Goal: Task Accomplishment & Management: Complete application form

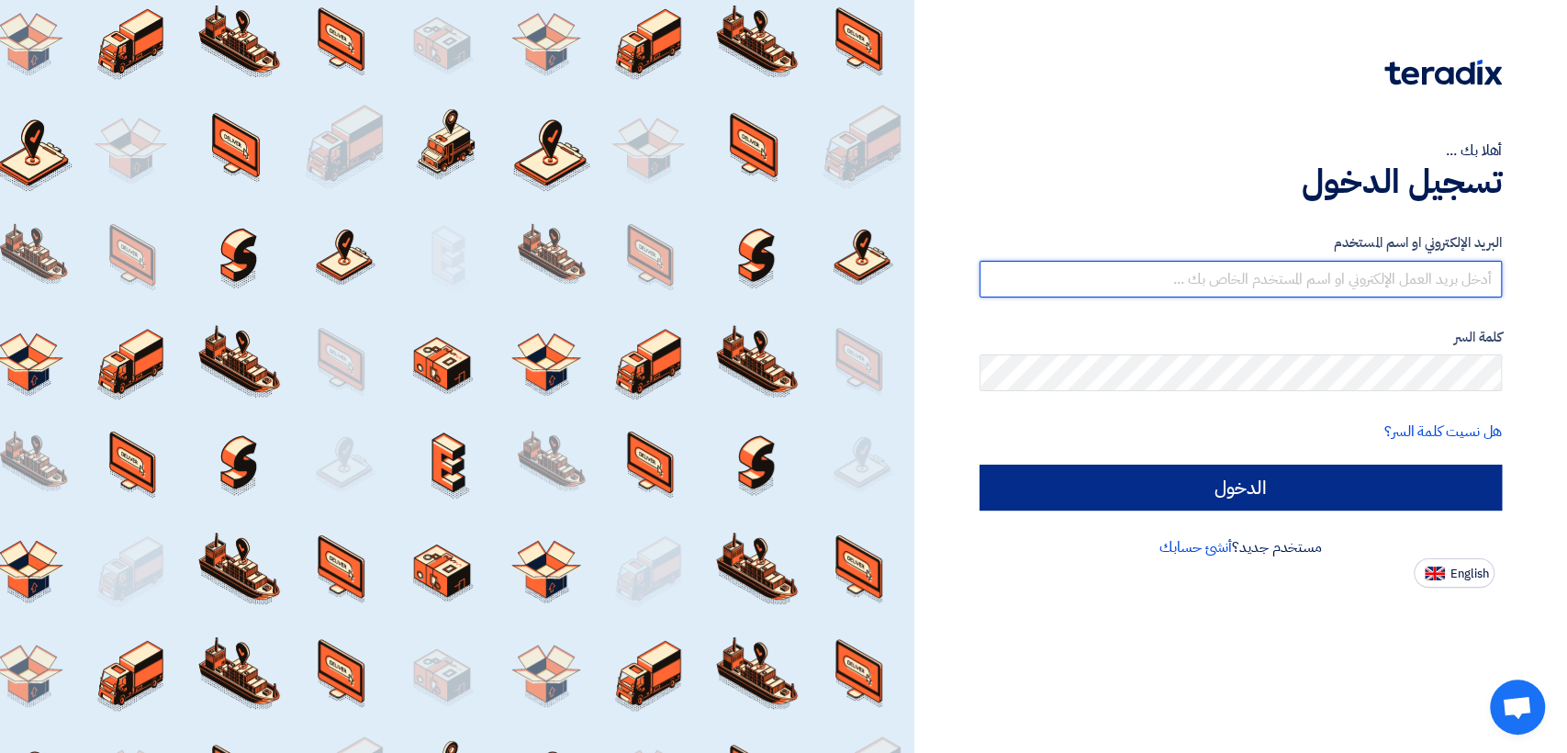
type input "[EMAIL_ADDRESS][DOMAIN_NAME]"
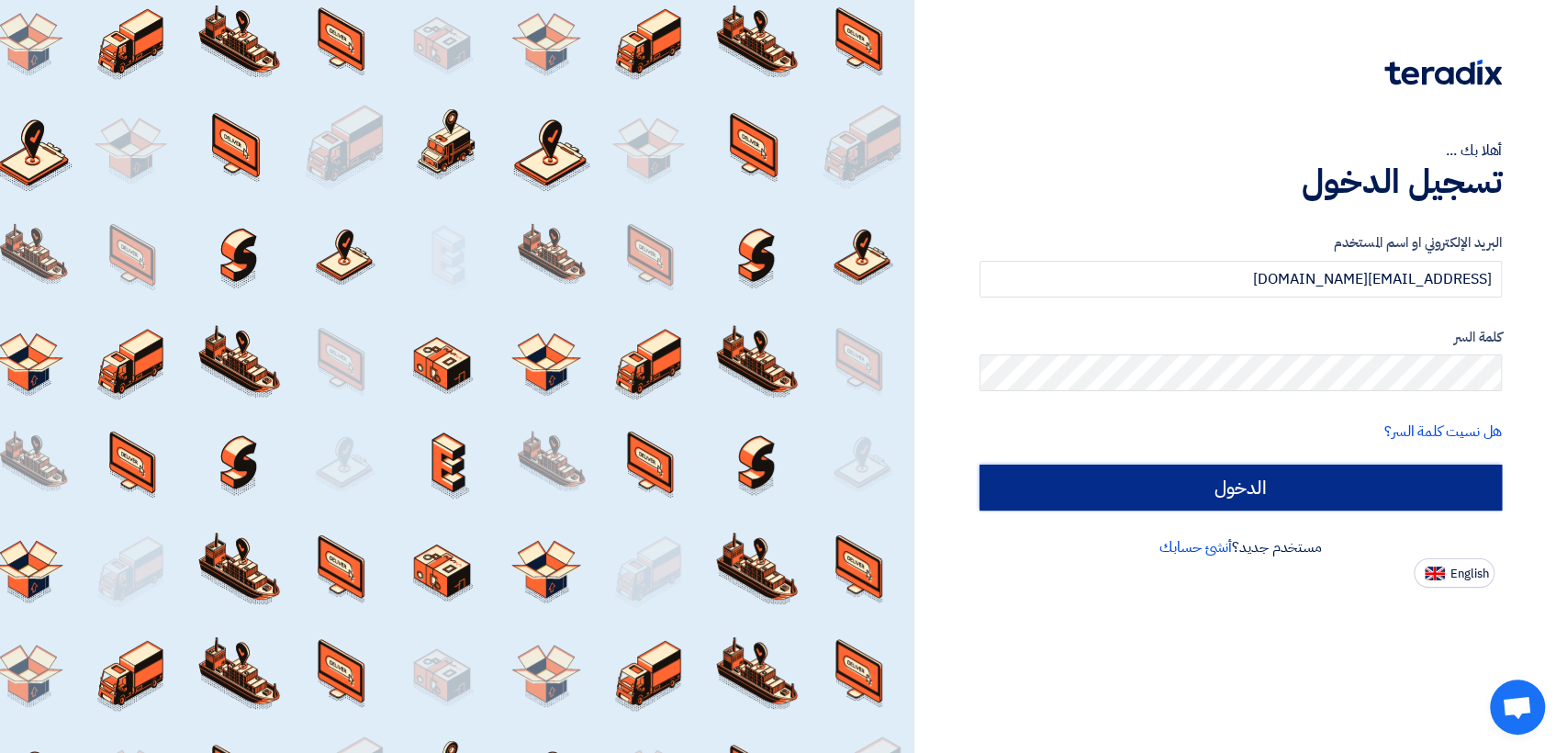
click at [1109, 502] on input "الدخول" at bounding box center [1241, 488] width 522 height 46
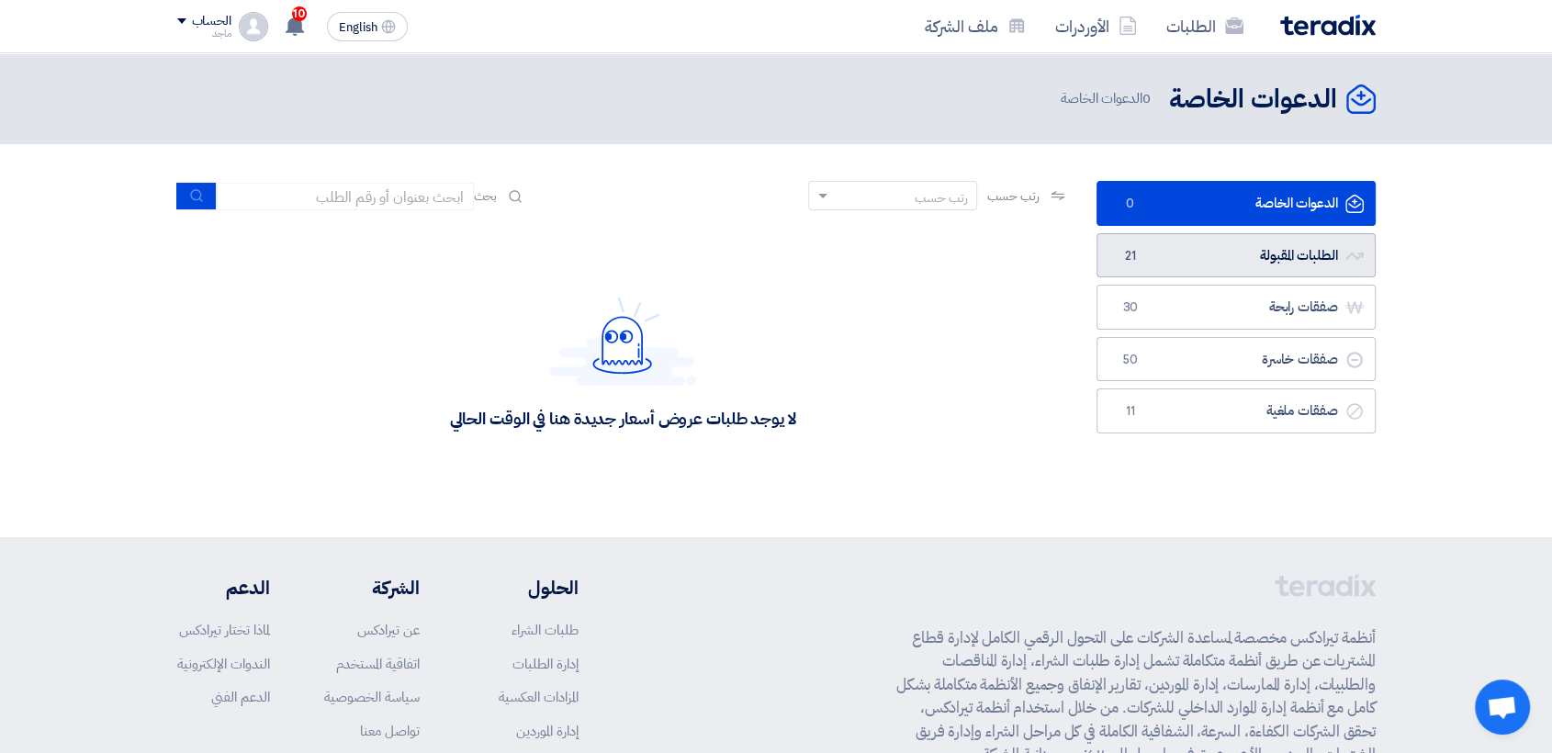
click at [1122, 260] on span "21" at bounding box center [1130, 256] width 22 height 18
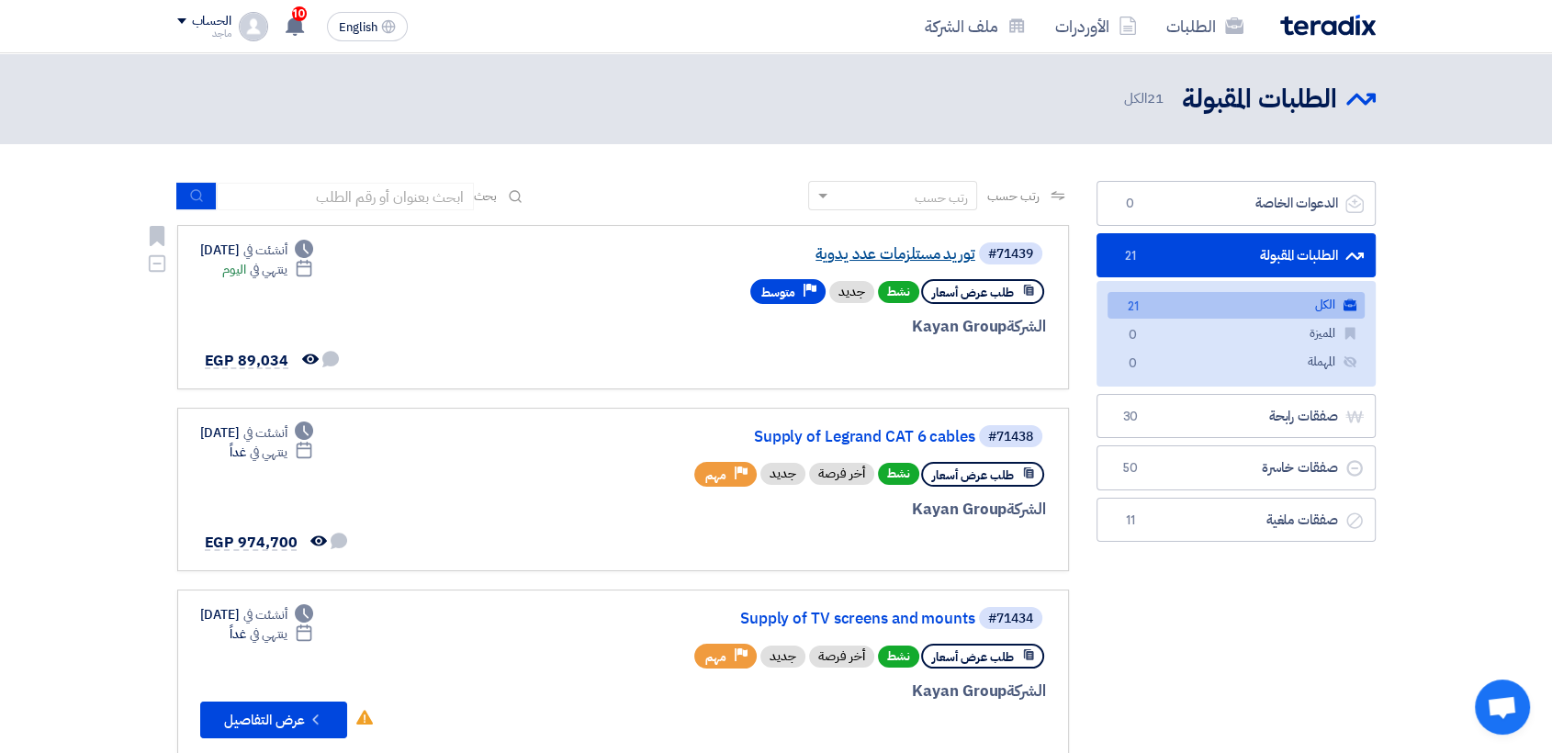
click at [877, 259] on link "توريد مستلزمات عدد يدوية" at bounding box center [791, 254] width 367 height 17
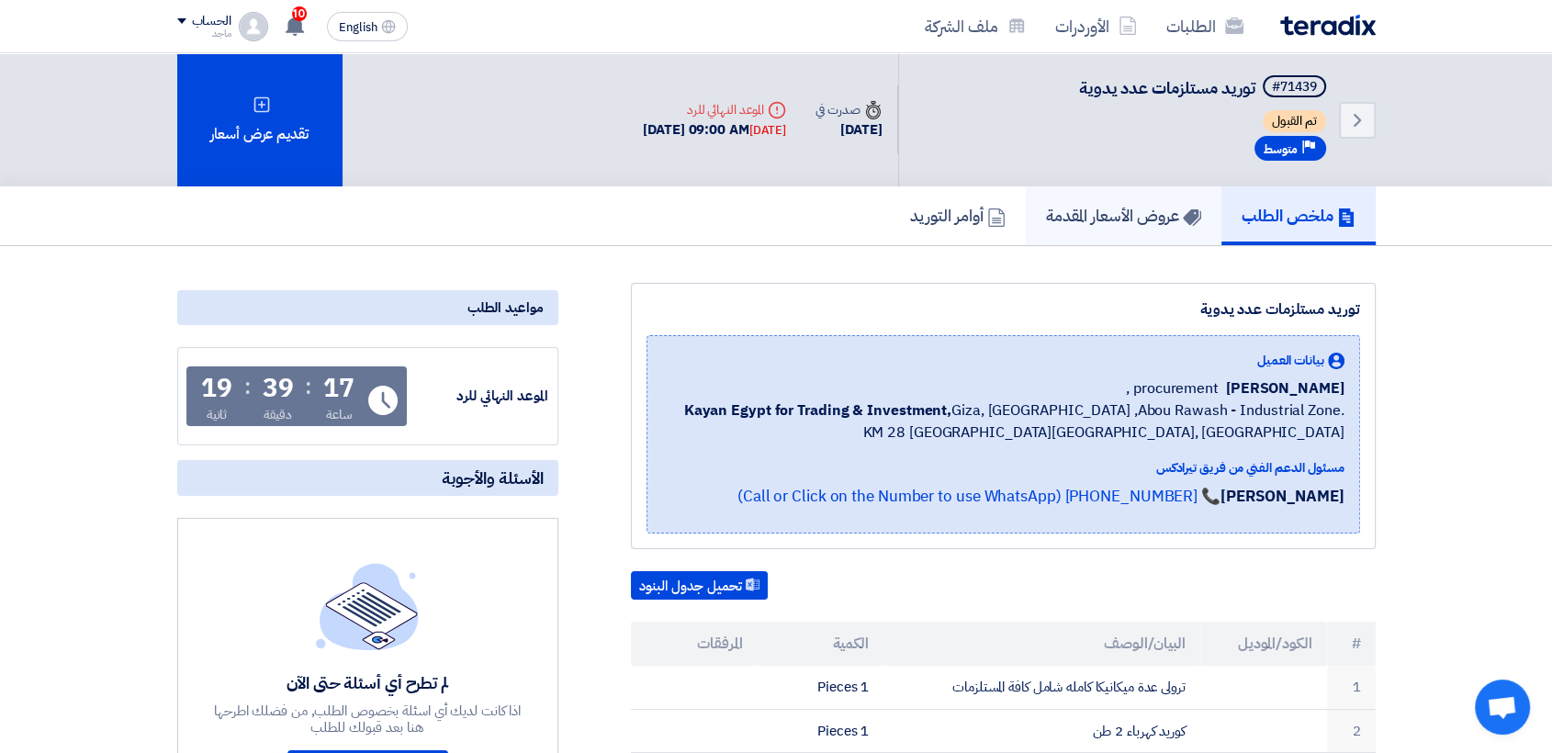
click at [1159, 207] on h5 "عروض الأسعار المقدمة" at bounding box center [1123, 215] width 155 height 21
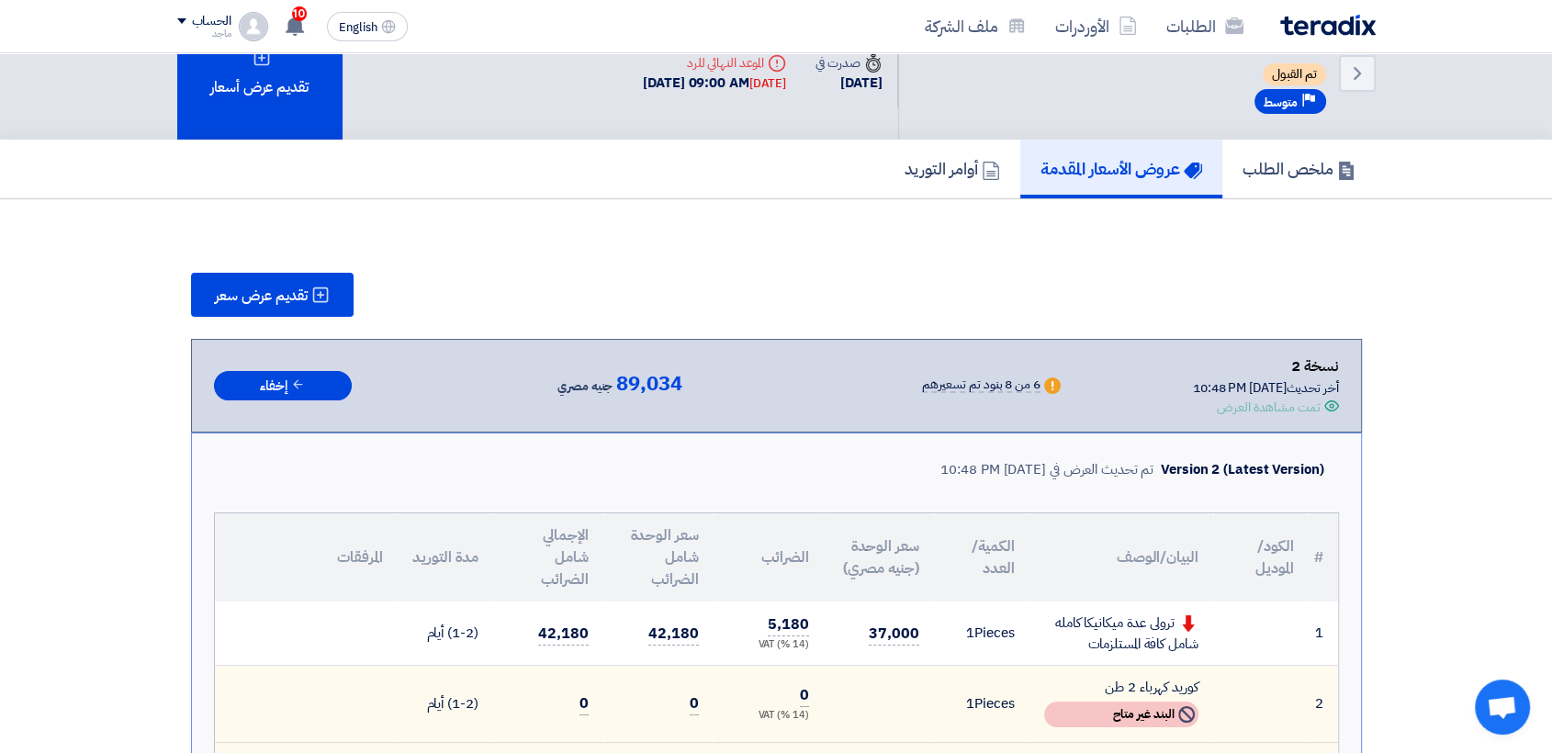
scroll to position [50, 0]
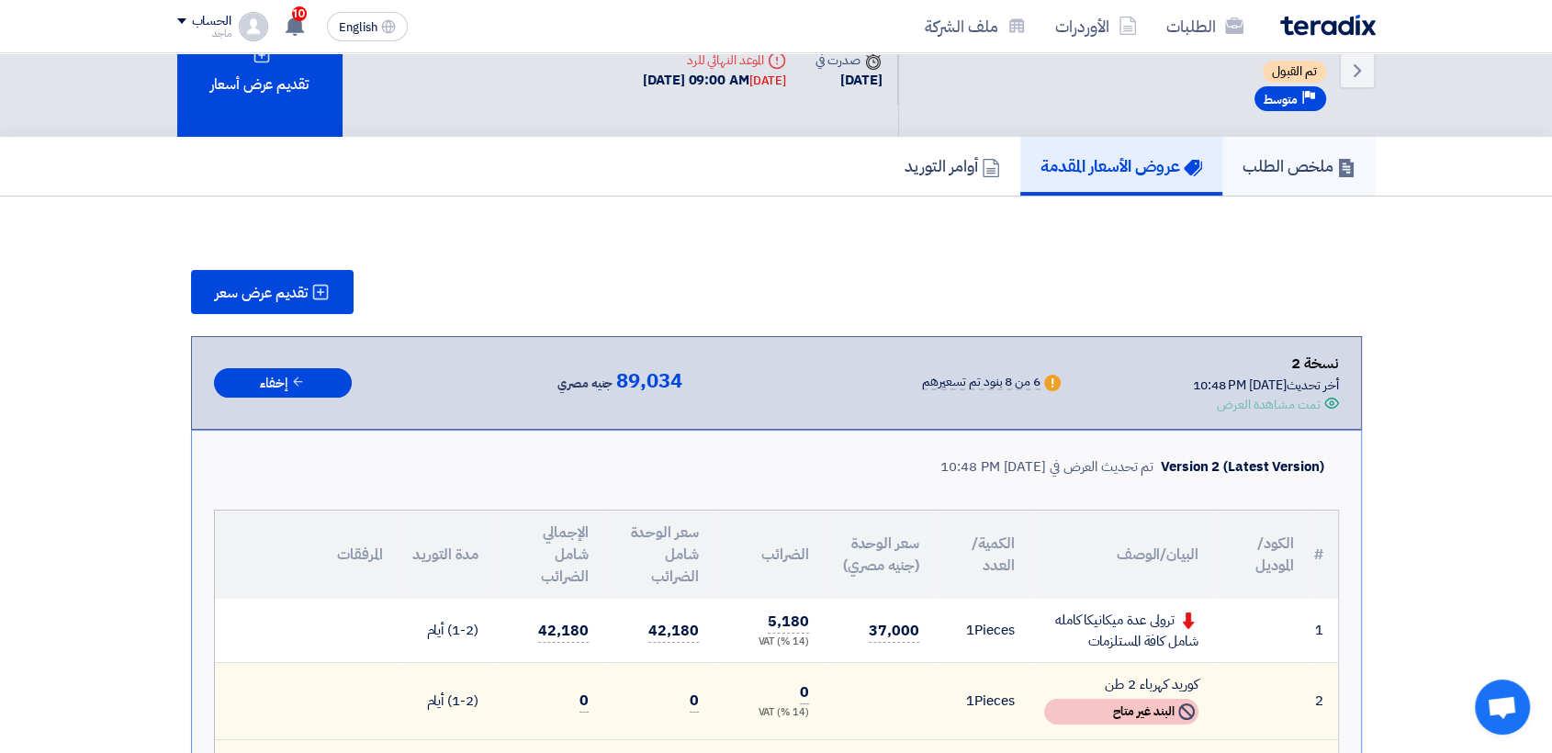
click at [1295, 162] on h5 "ملخص الطلب" at bounding box center [1298, 165] width 113 height 21
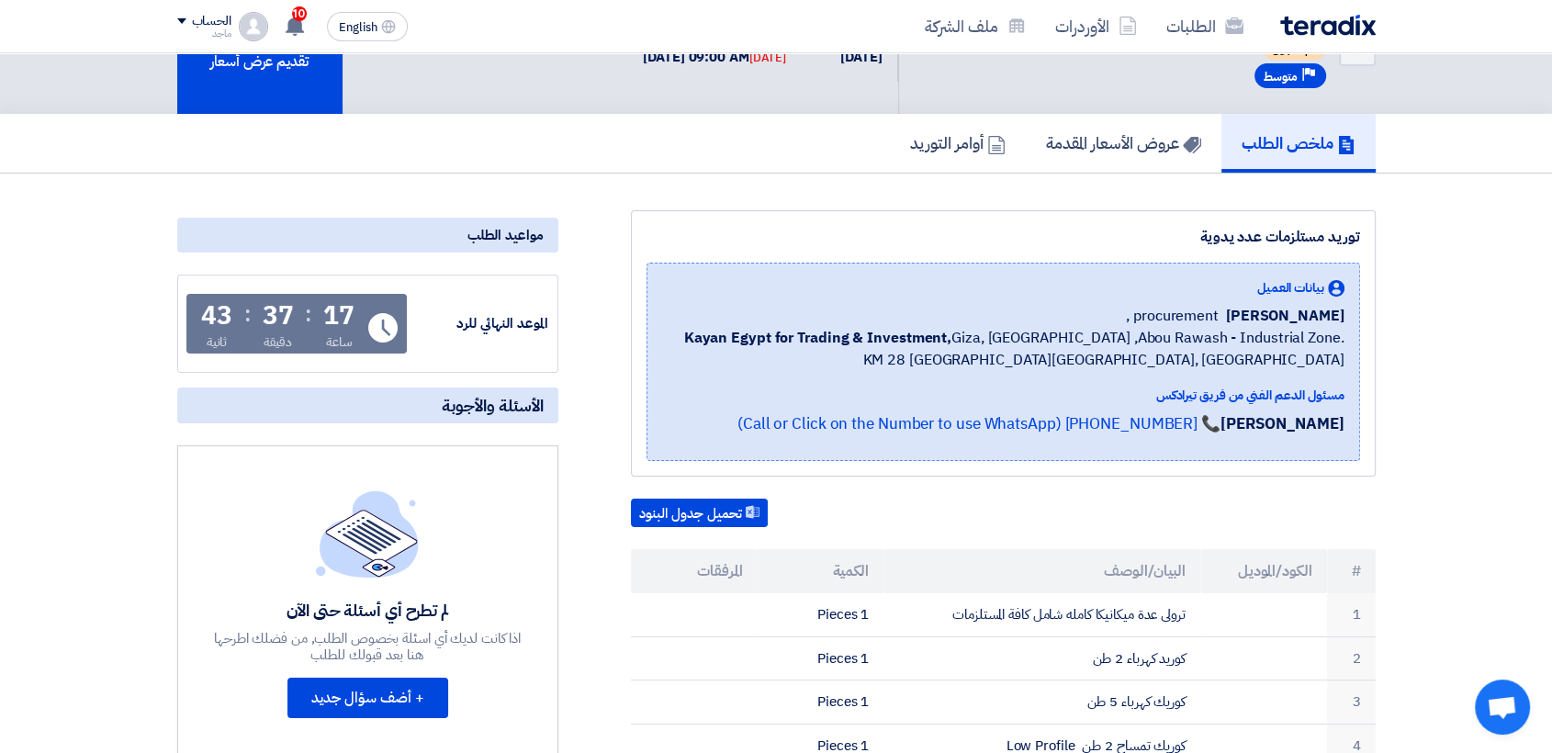
scroll to position [73, 0]
click at [1111, 131] on h5 "عروض الأسعار المقدمة" at bounding box center [1123, 141] width 155 height 21
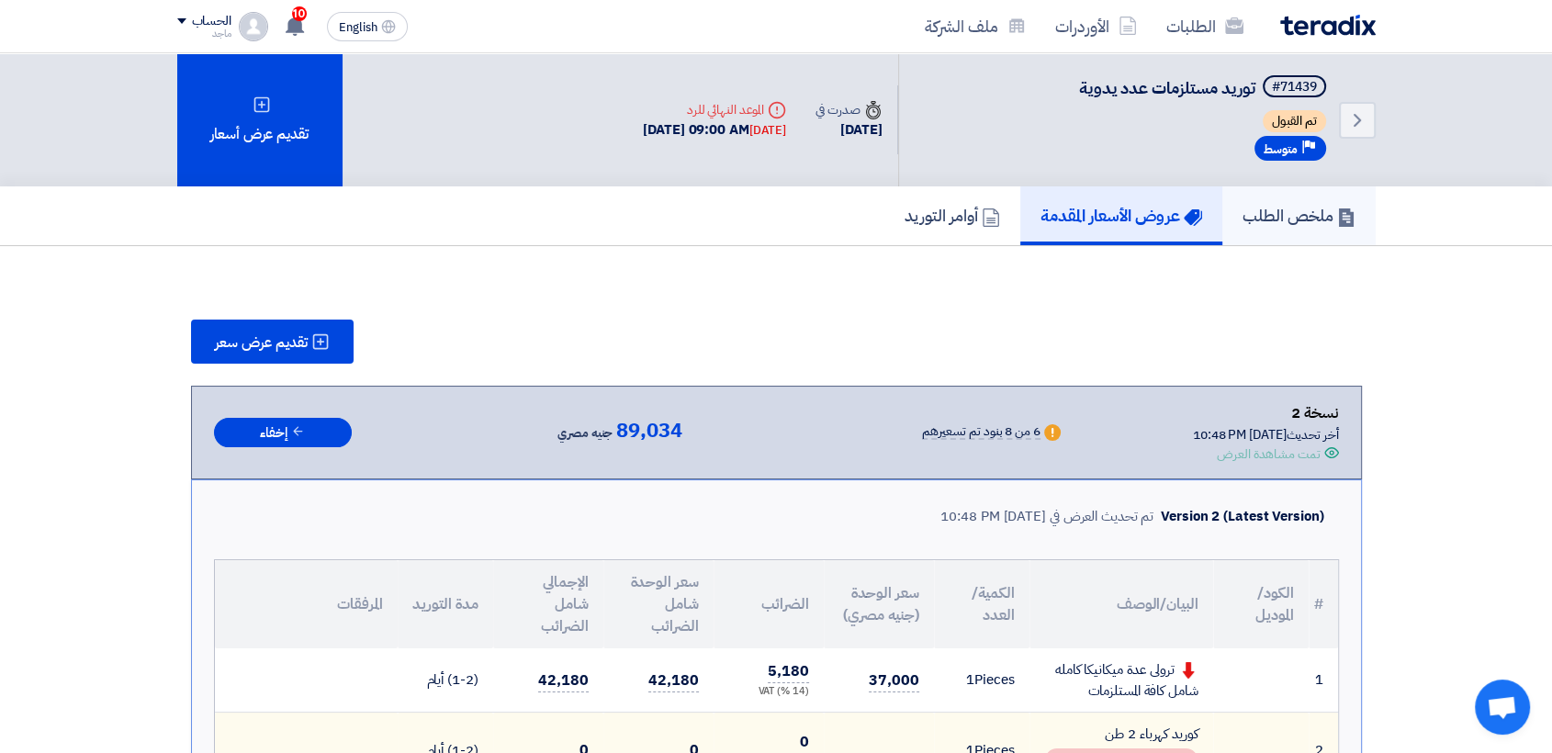
click at [1252, 224] on h5 "ملخص الطلب" at bounding box center [1298, 215] width 113 height 21
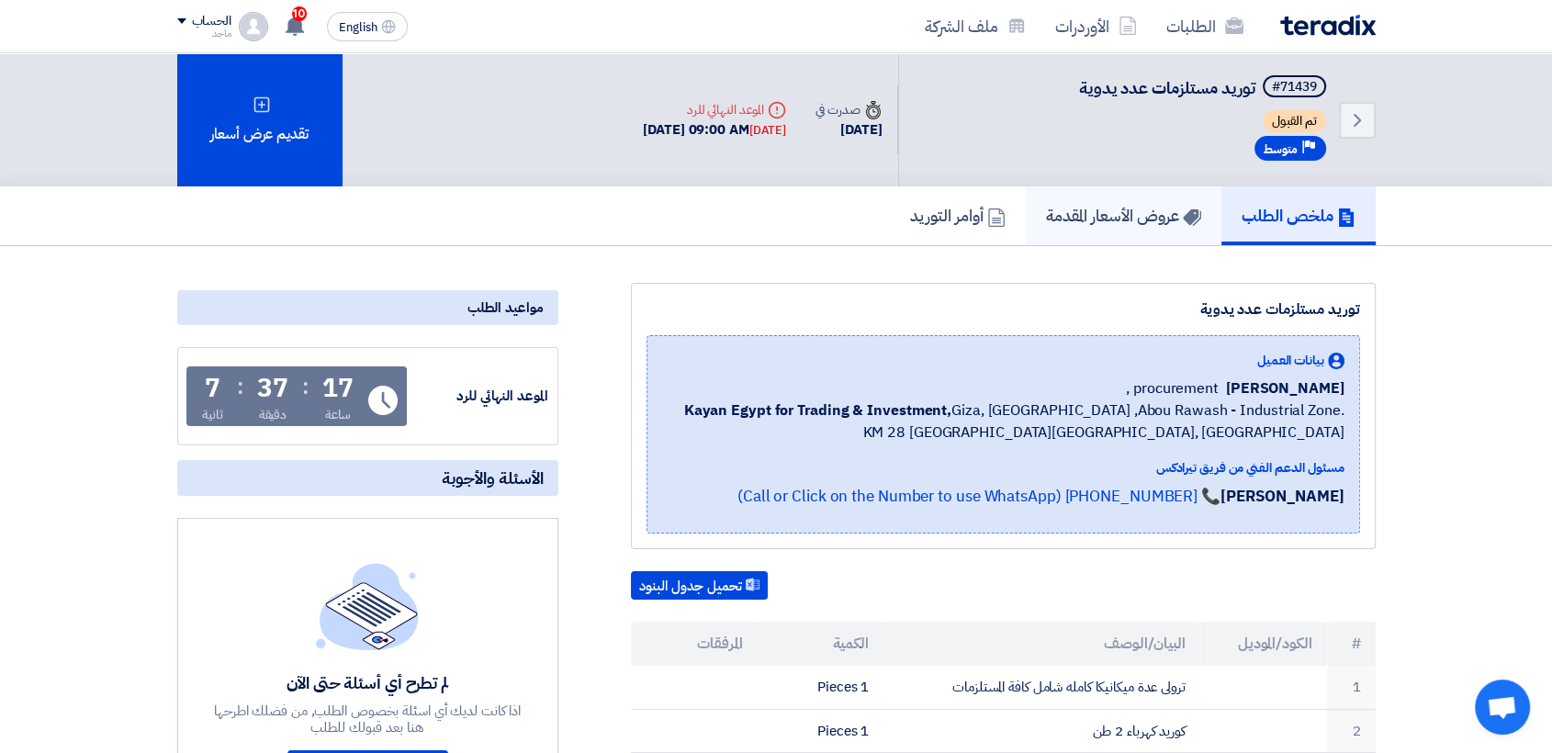
click at [1142, 206] on h5 "عروض الأسعار المقدمة" at bounding box center [1123, 215] width 155 height 21
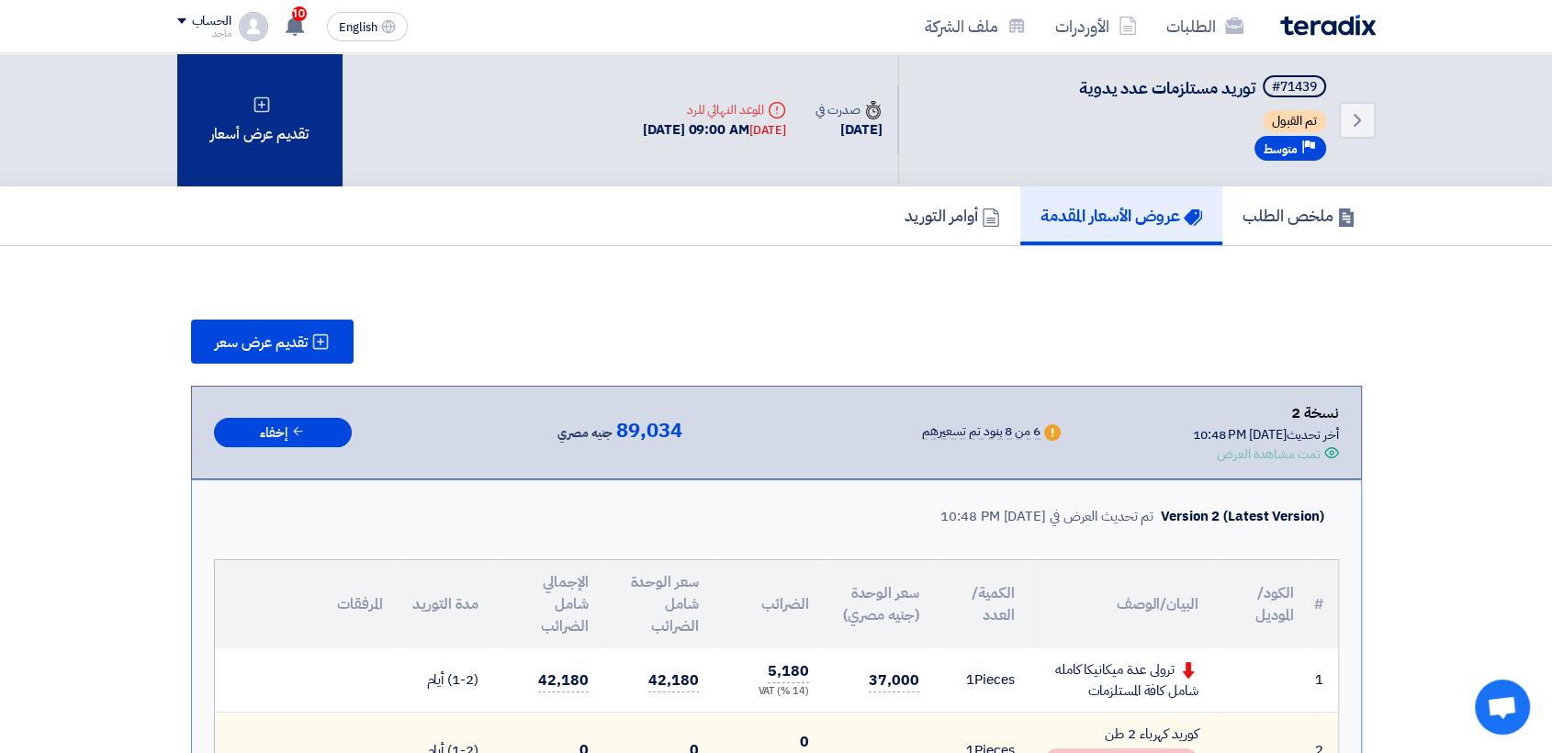
click at [297, 132] on div "تقديم عرض أسعار" at bounding box center [259, 119] width 165 height 133
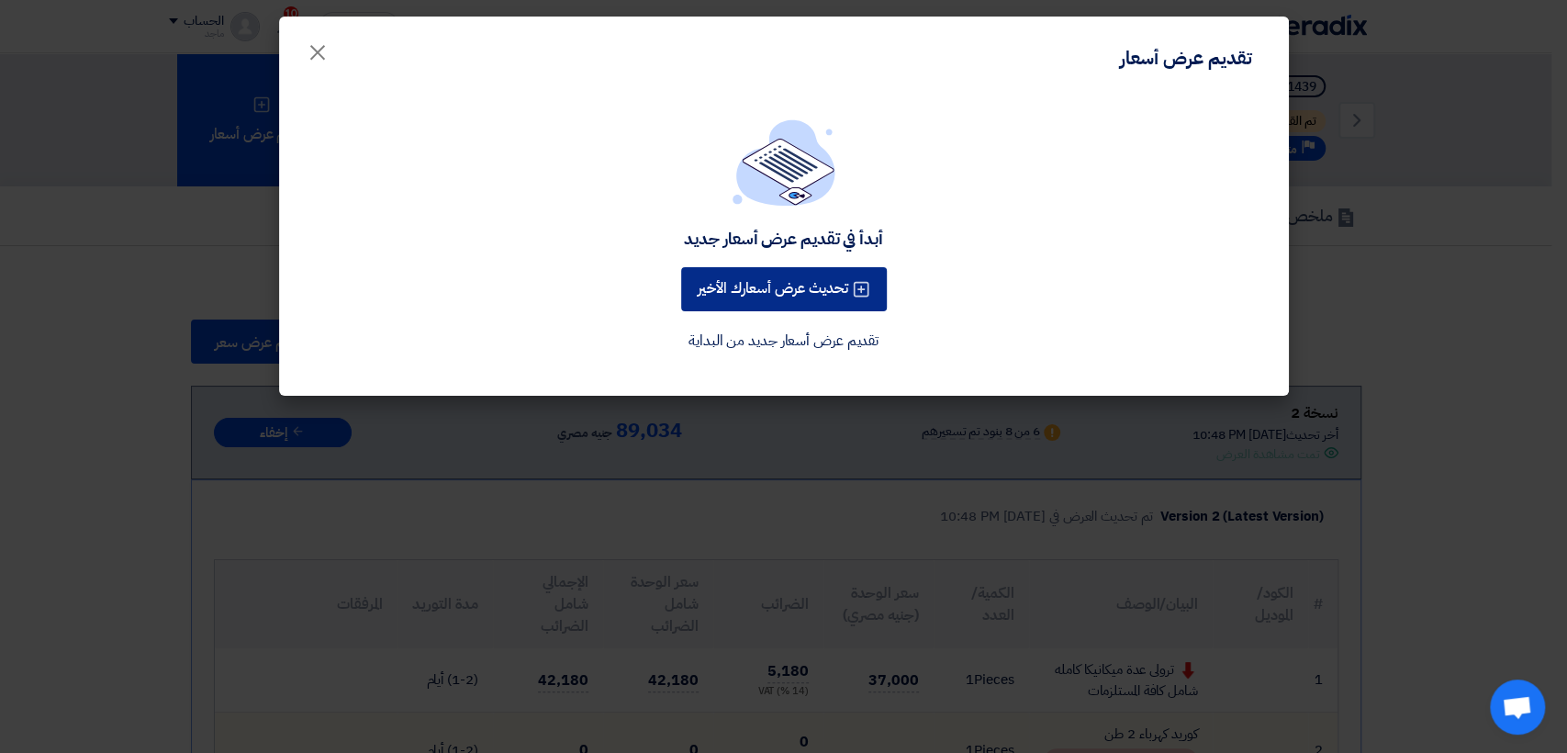
click at [706, 275] on button "تحديث عرض أسعارك الأخير" at bounding box center [784, 289] width 206 height 44
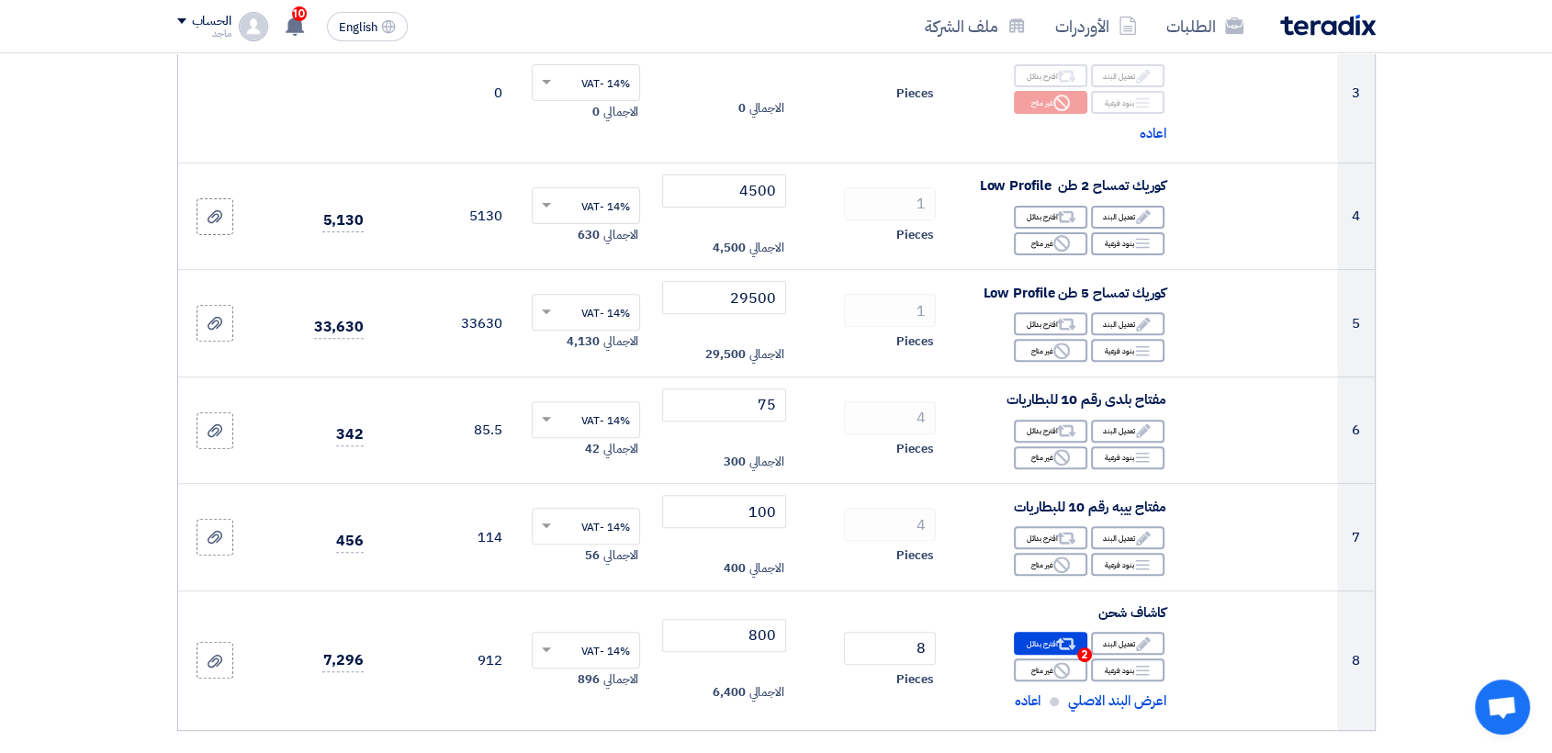
scroll to position [618, 0]
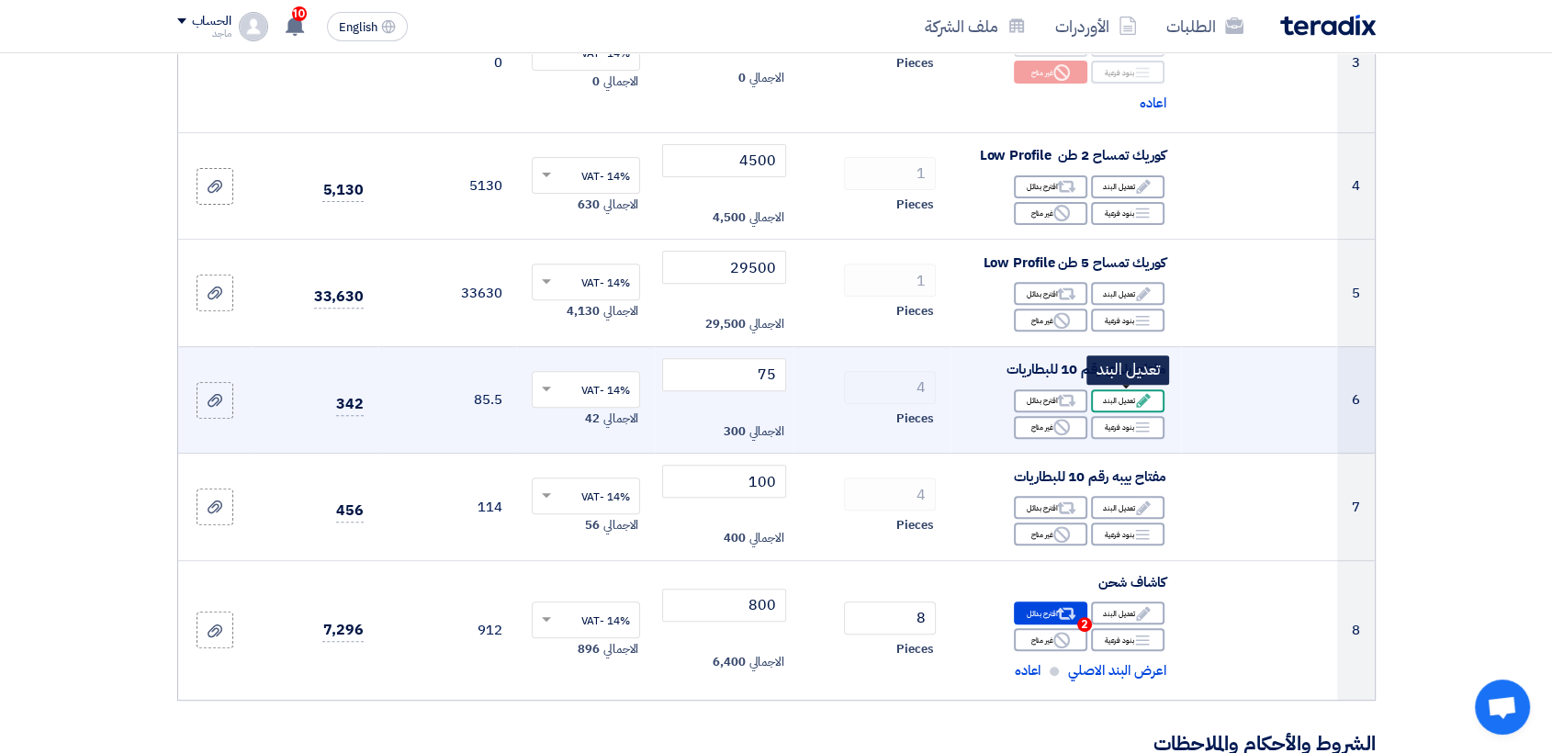
click at [1136, 397] on icon "Edit" at bounding box center [1143, 400] width 17 height 17
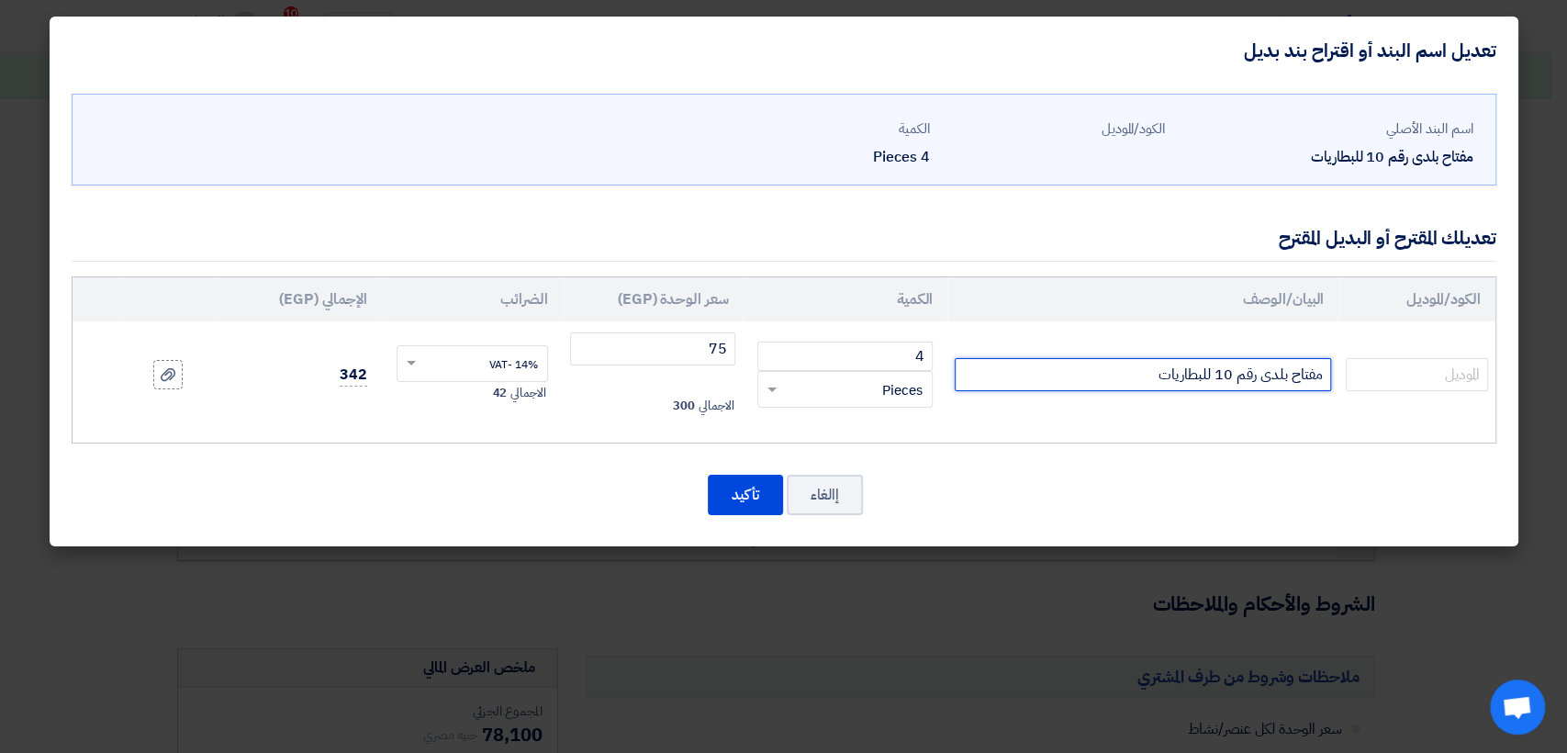
click at [1124, 380] on input "مفتاح بلدى رقم 10 للبطاريات" at bounding box center [1143, 374] width 376 height 33
type input "مفتاح بلدى رقم 10 للبطاريات الماني"
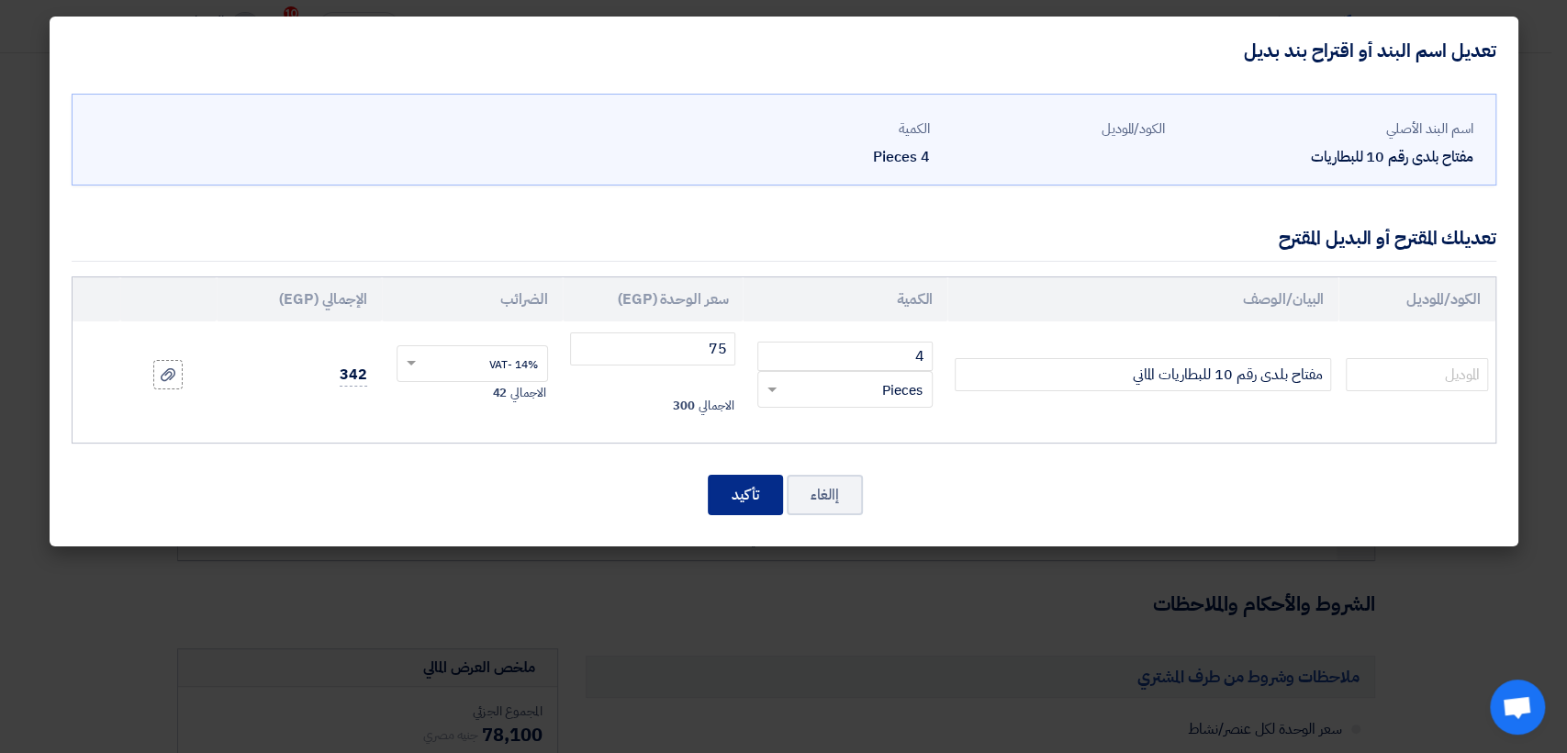
click at [749, 495] on button "تأكيد" at bounding box center [745, 495] width 75 height 40
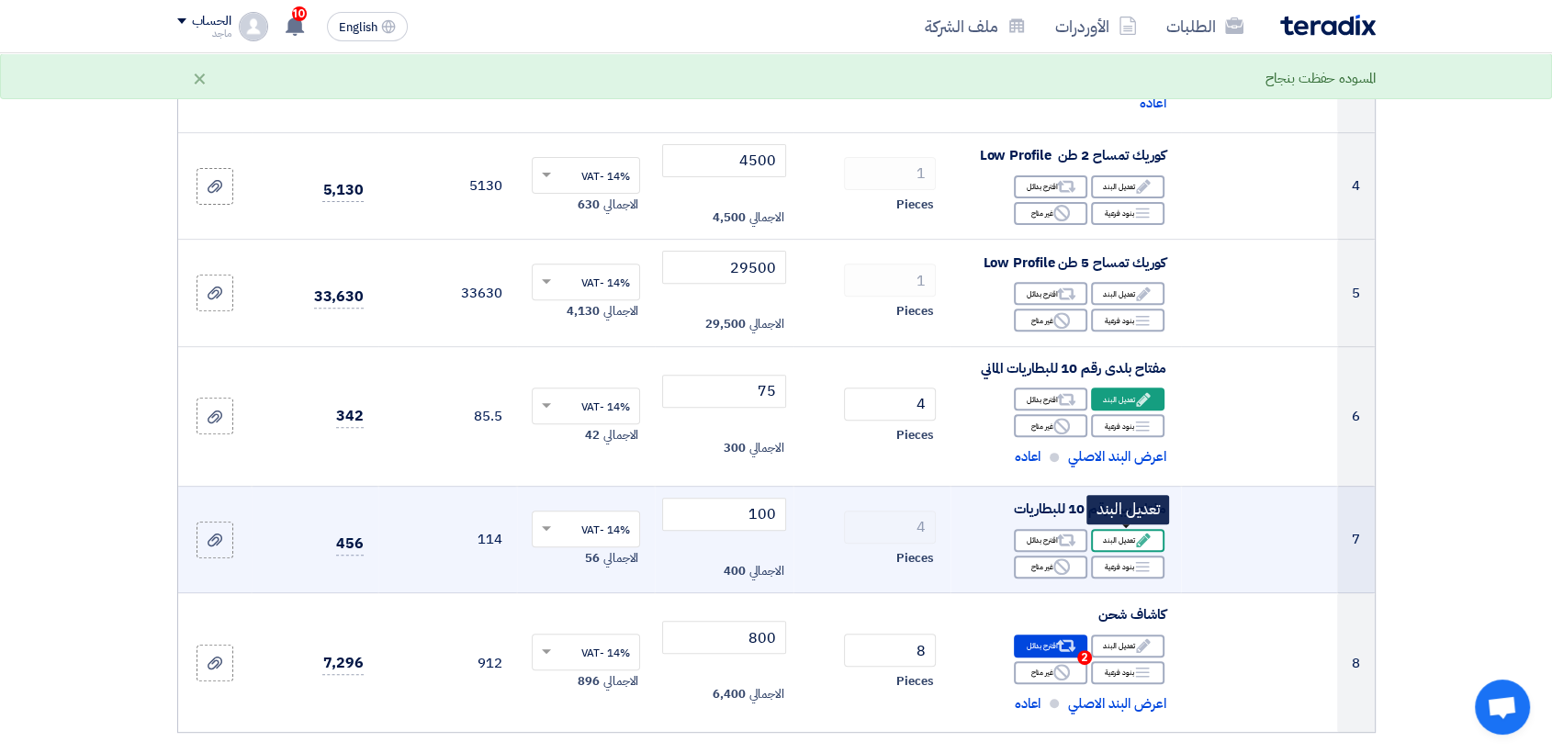
click at [1146, 537] on use at bounding box center [1143, 540] width 14 height 14
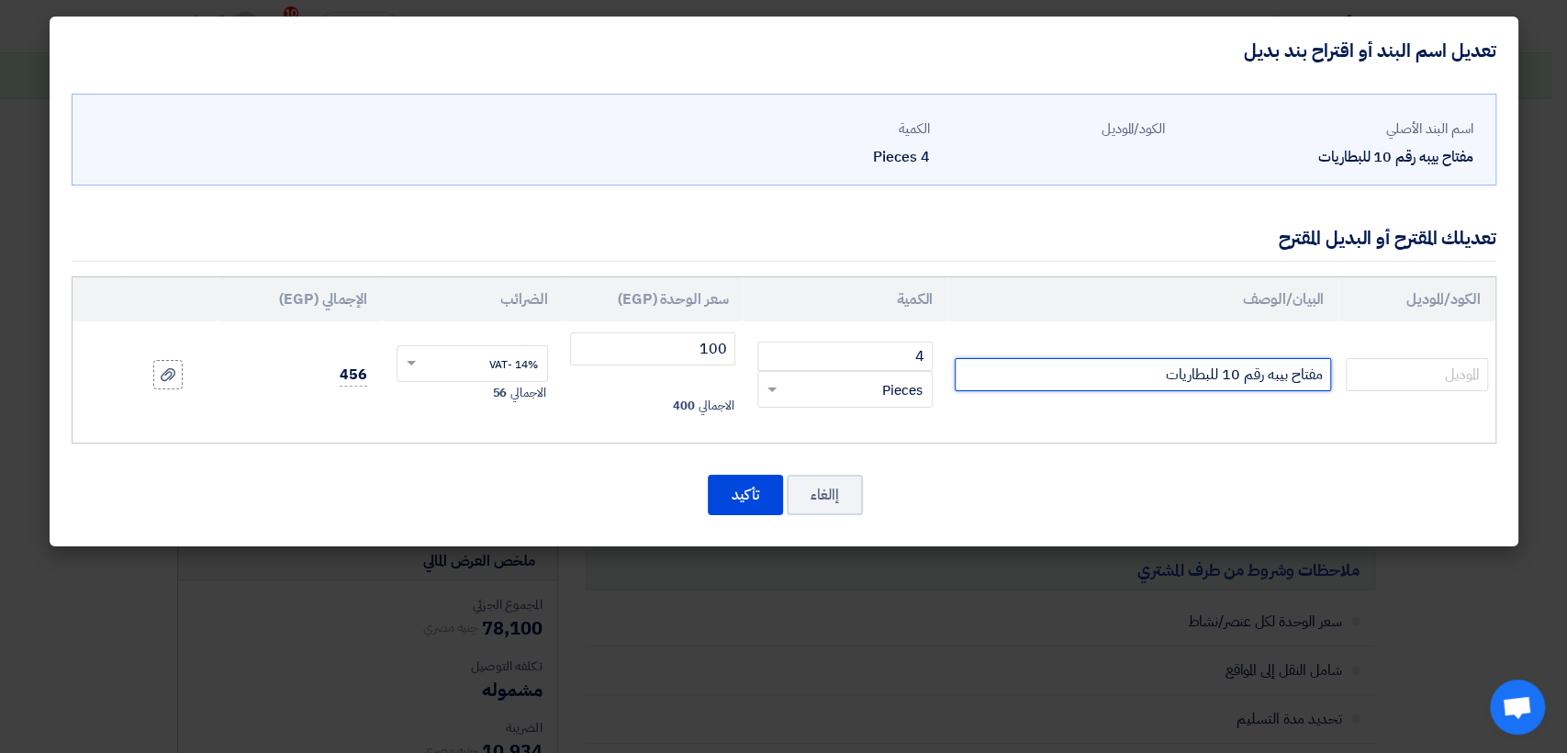
click at [1080, 370] on input "مفتاح بيبه رقم 10 للبطاريات" at bounding box center [1143, 374] width 376 height 33
type input "مفتاح بيبه رقم 10 للبطاريات الماني"
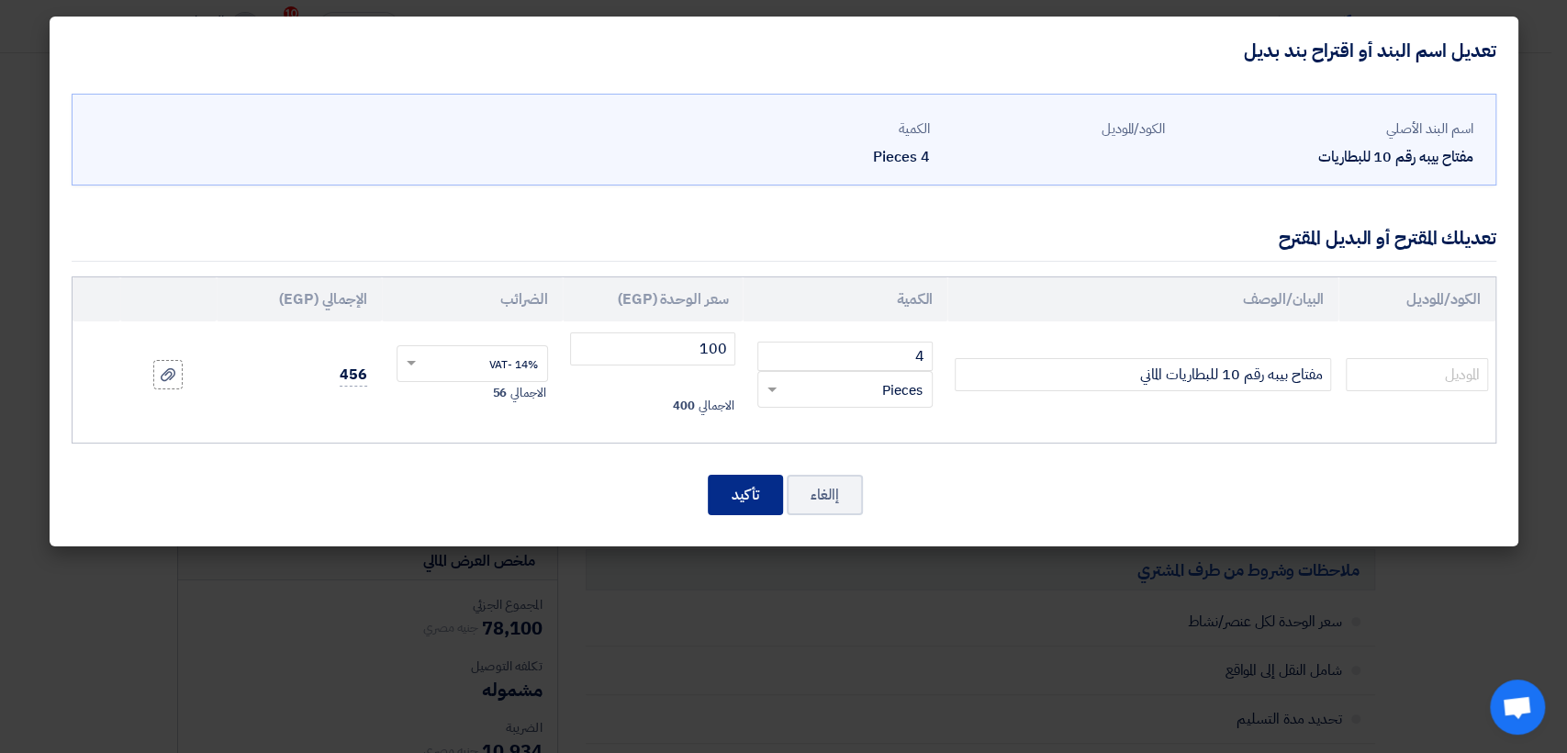
click at [748, 499] on button "تأكيد" at bounding box center [745, 495] width 75 height 40
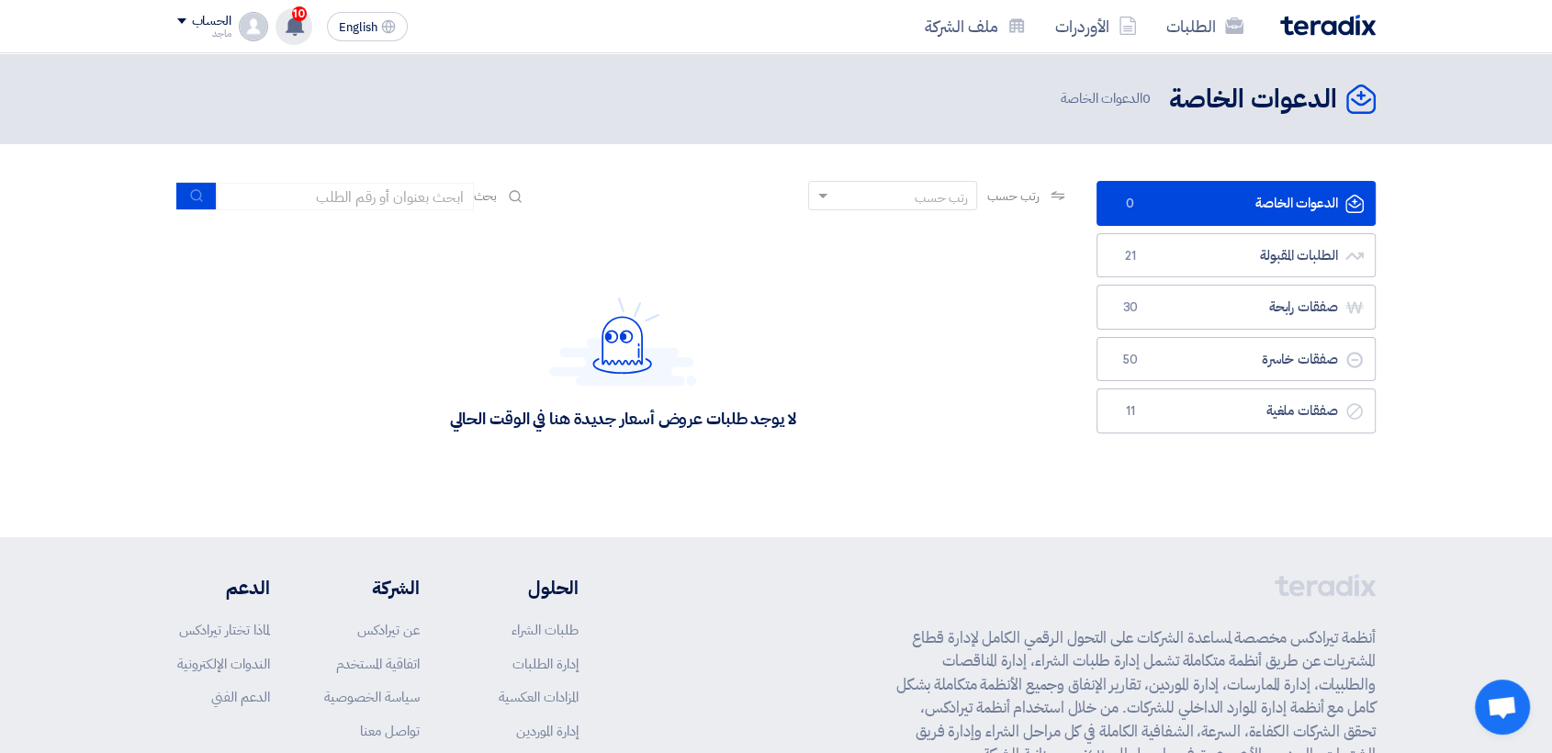
click at [291, 17] on icon at bounding box center [295, 26] width 20 height 20
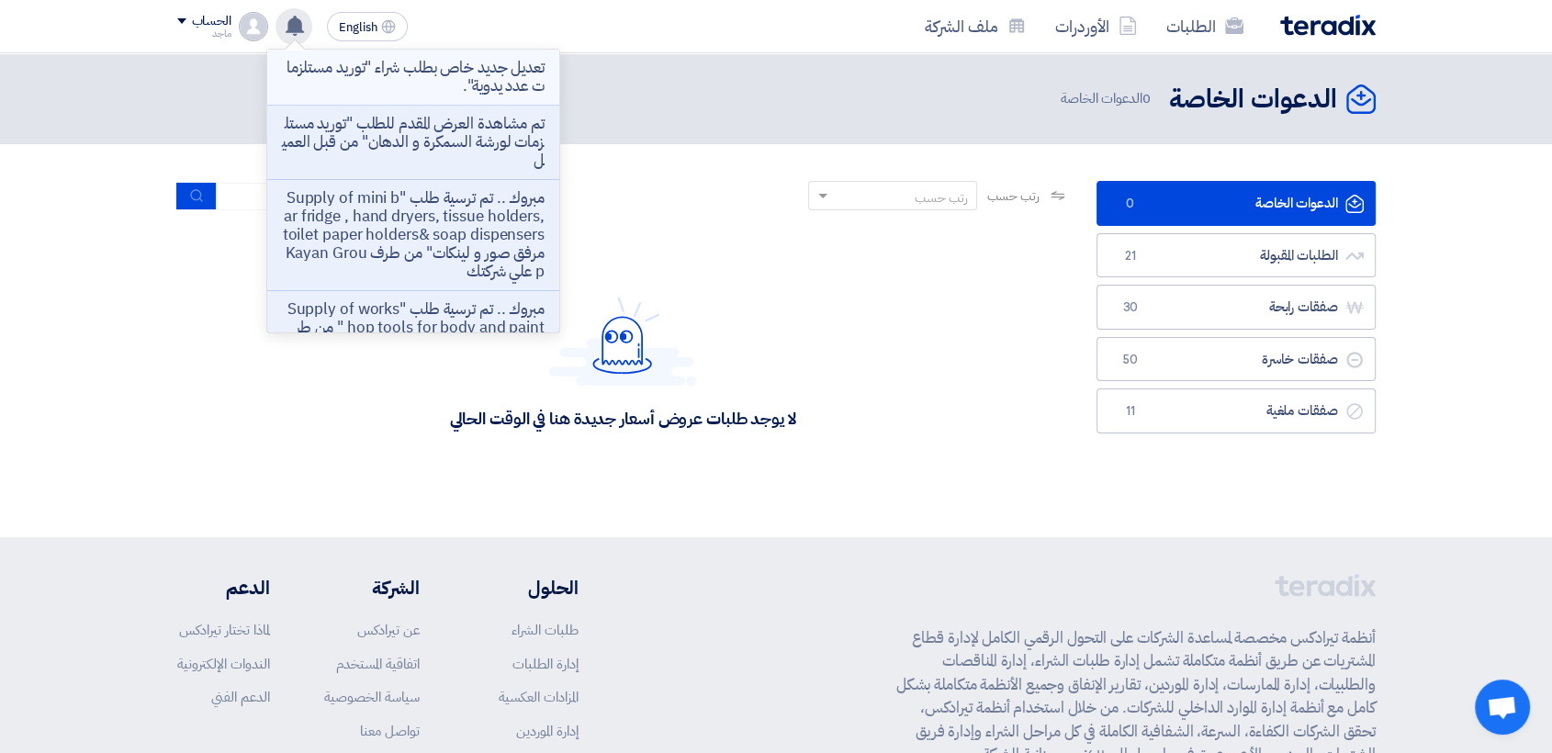
click at [383, 63] on p "تعديل جديد خاص بطلب شراء "توريد مستلزمات عدد يدوية"." at bounding box center [413, 77] width 263 height 37
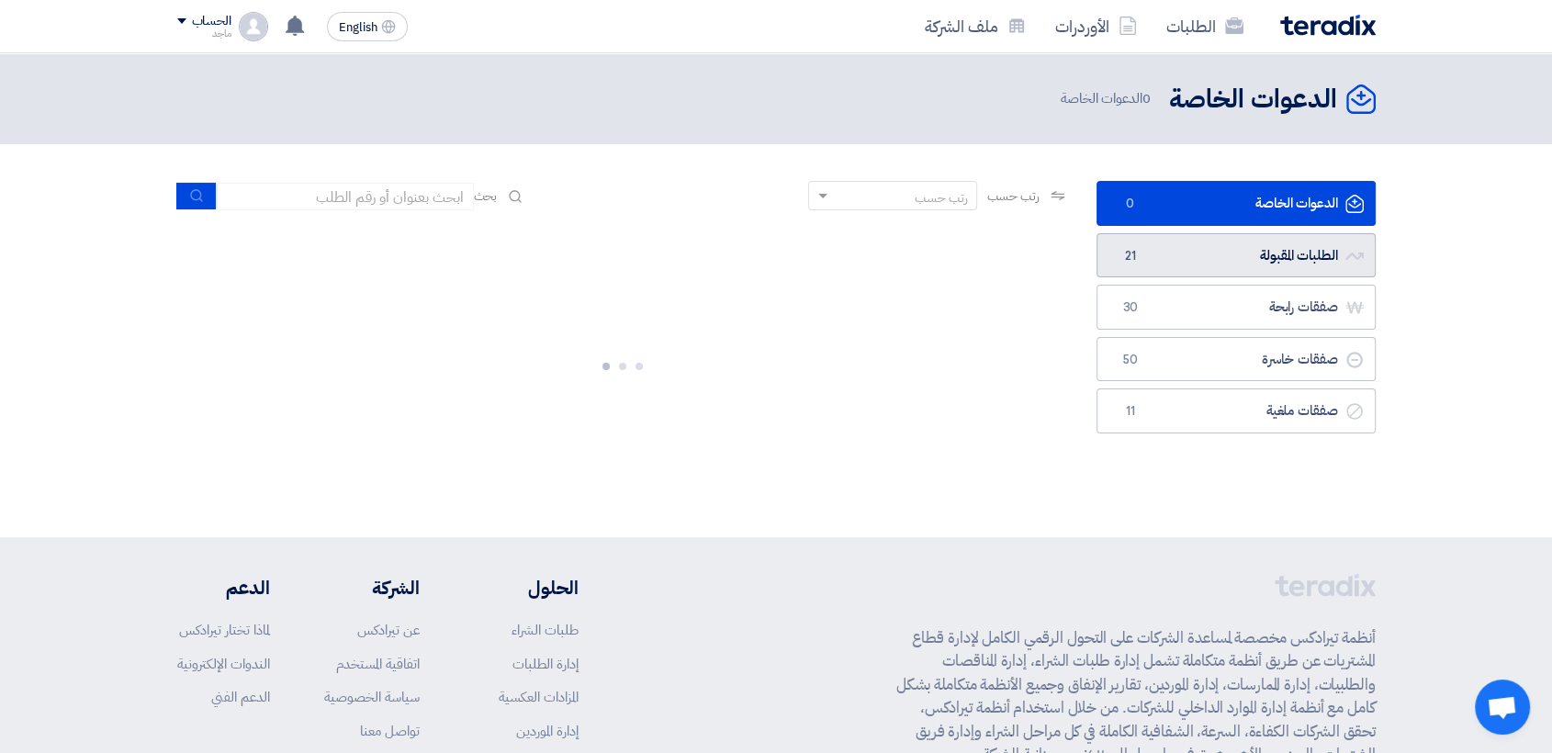
click at [1160, 252] on link "الطلبات المقبولة الطلبات المقبولة 21" at bounding box center [1235, 255] width 279 height 45
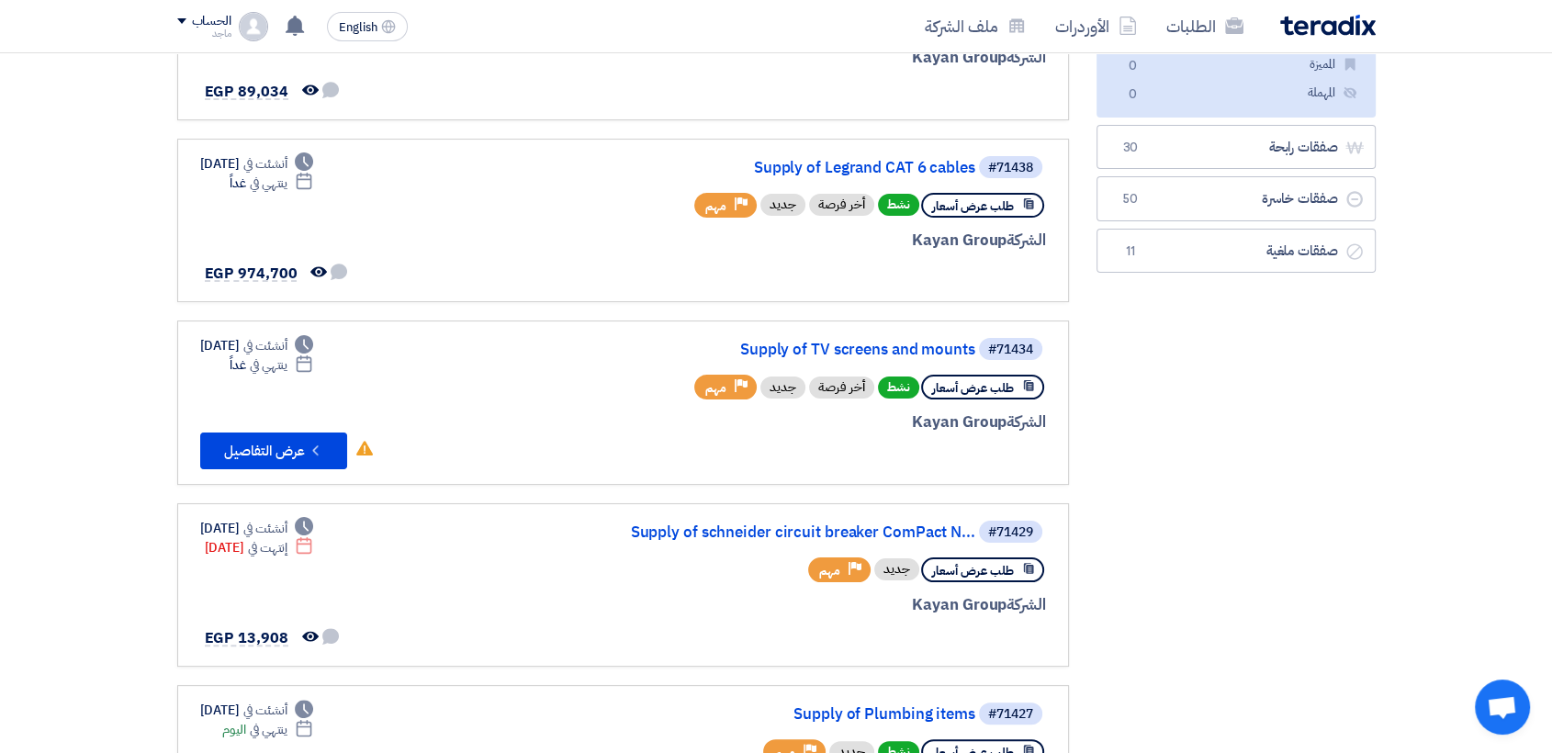
scroll to position [275, 0]
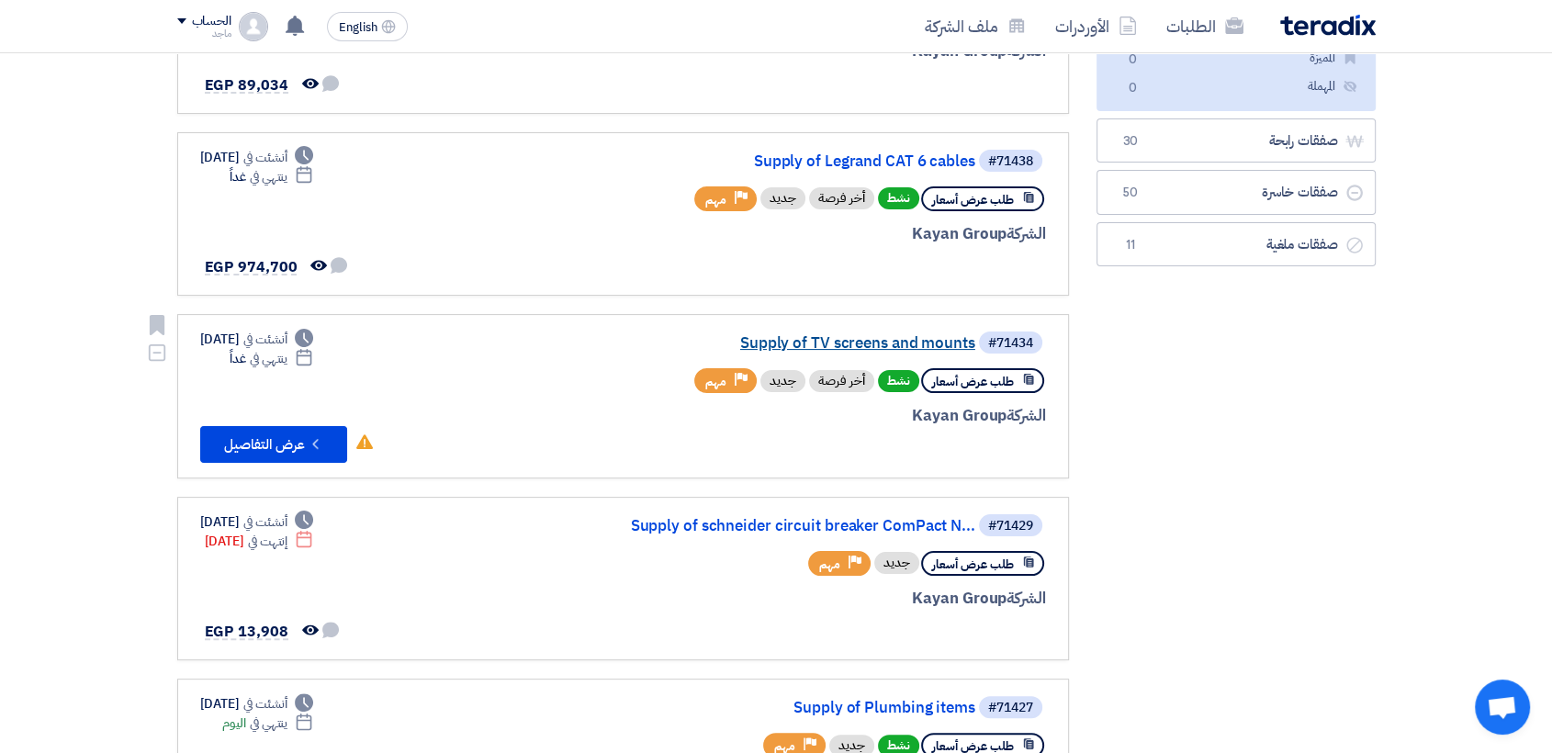
click at [874, 338] on link "Supply of TV screens and mounts" at bounding box center [791, 343] width 367 height 17
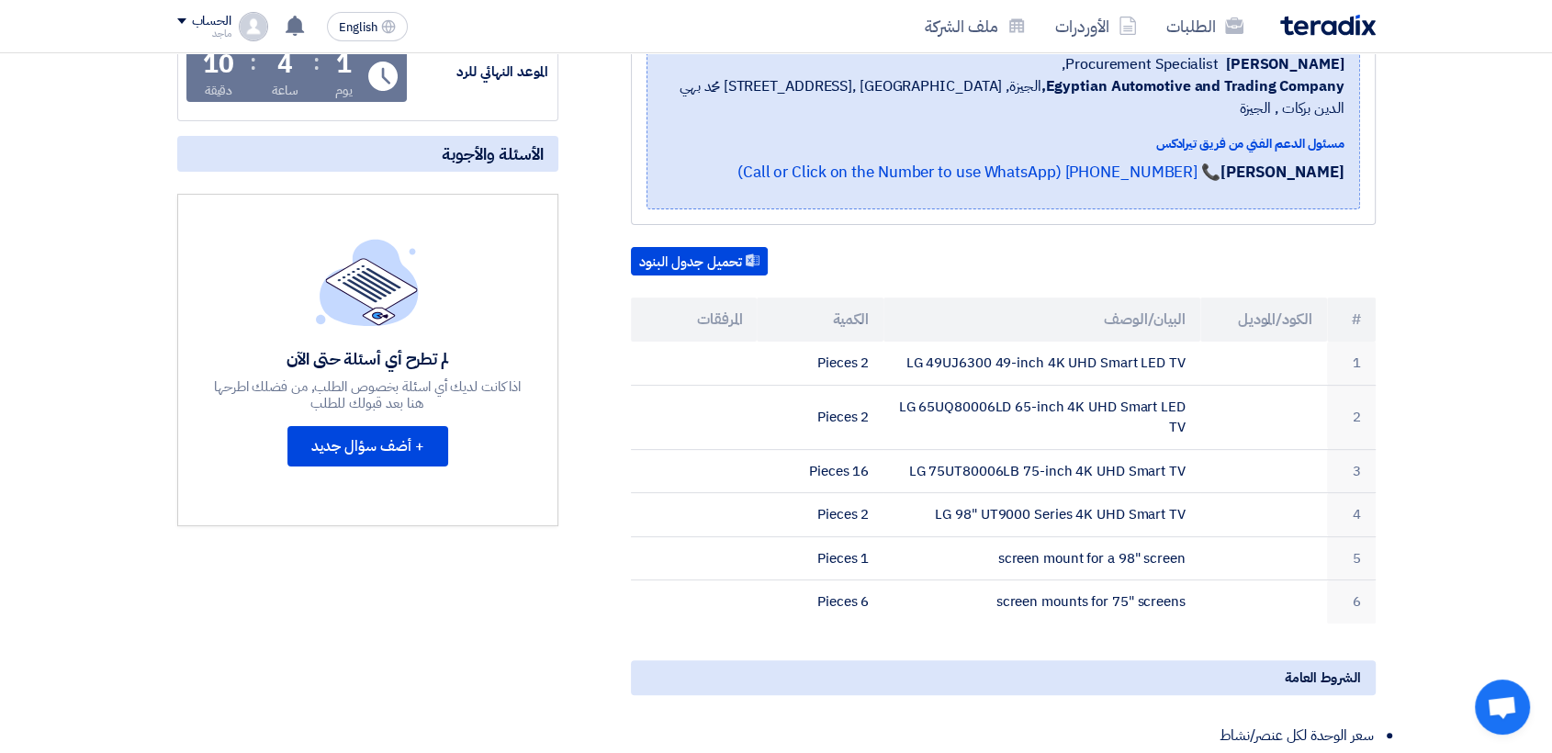
scroll to position [327, 0]
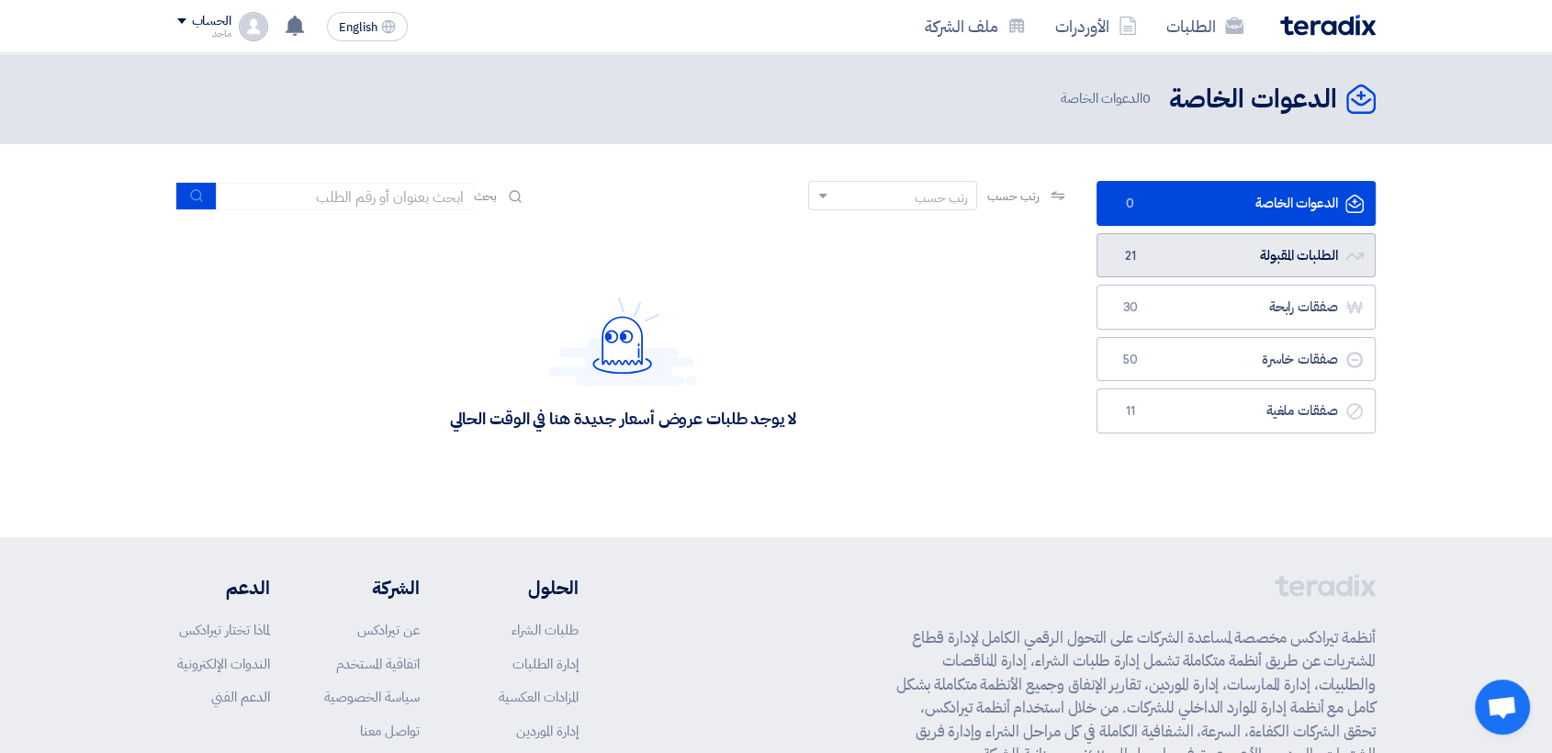
click at [1124, 247] on span "21" at bounding box center [1130, 256] width 22 height 18
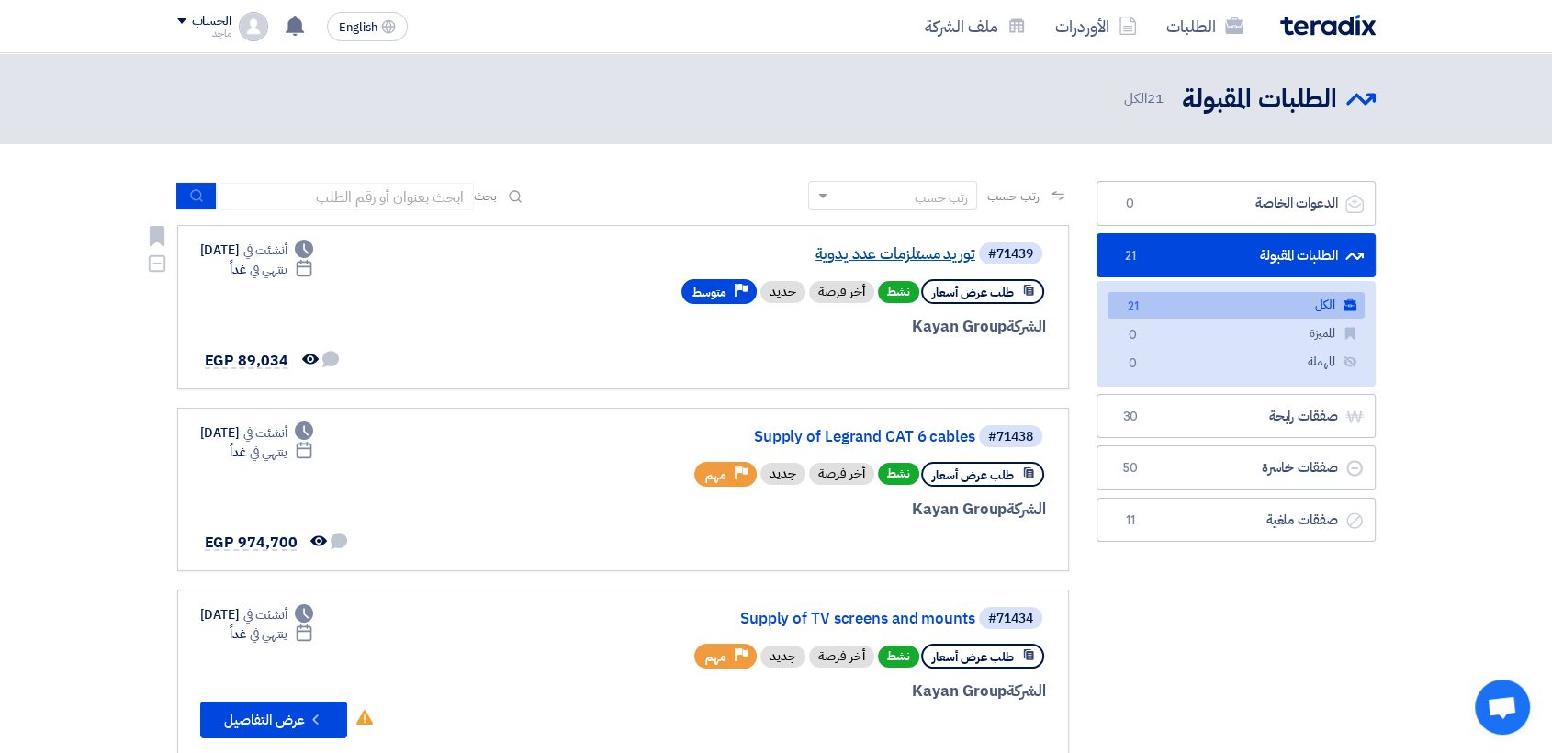
click at [861, 246] on link "توريد مستلزمات عدد يدوية" at bounding box center [791, 254] width 367 height 17
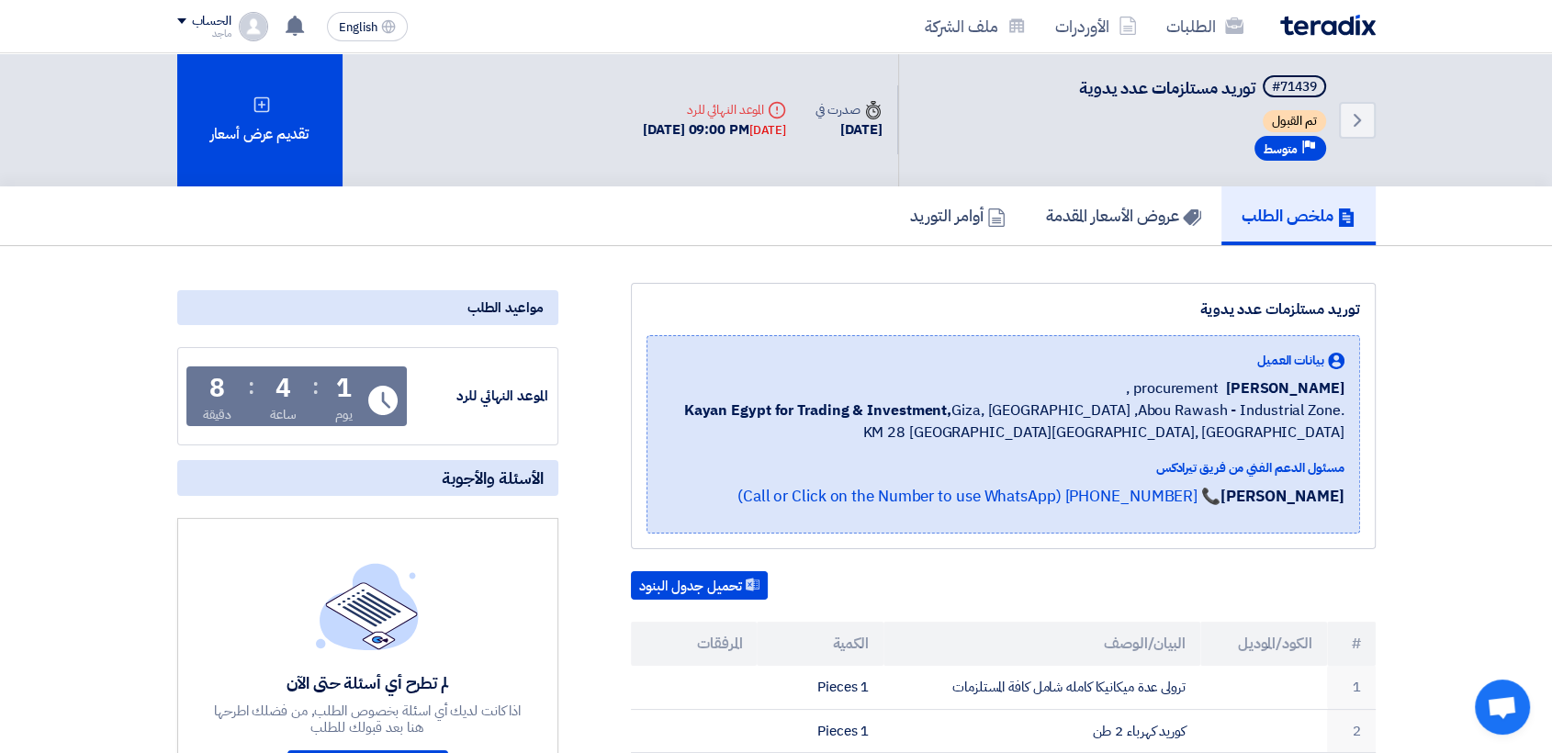
click at [426, 376] on div "الموعد النهائي للرد Time Remaining 1 يوم : 4 ساعة : 8 دقيقة" at bounding box center [367, 396] width 361 height 78
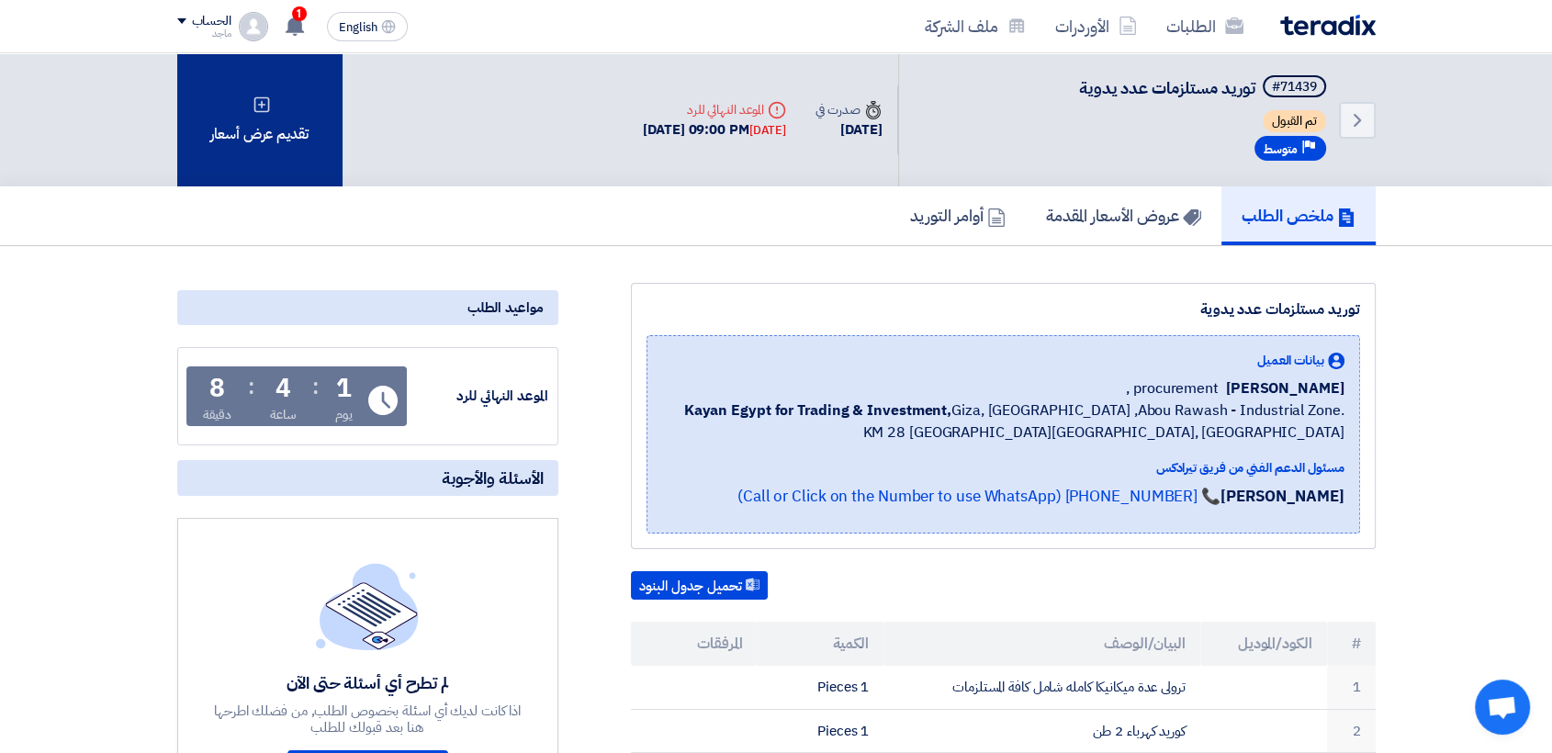
click at [287, 121] on div "تقديم عرض أسعار" at bounding box center [259, 119] width 165 height 133
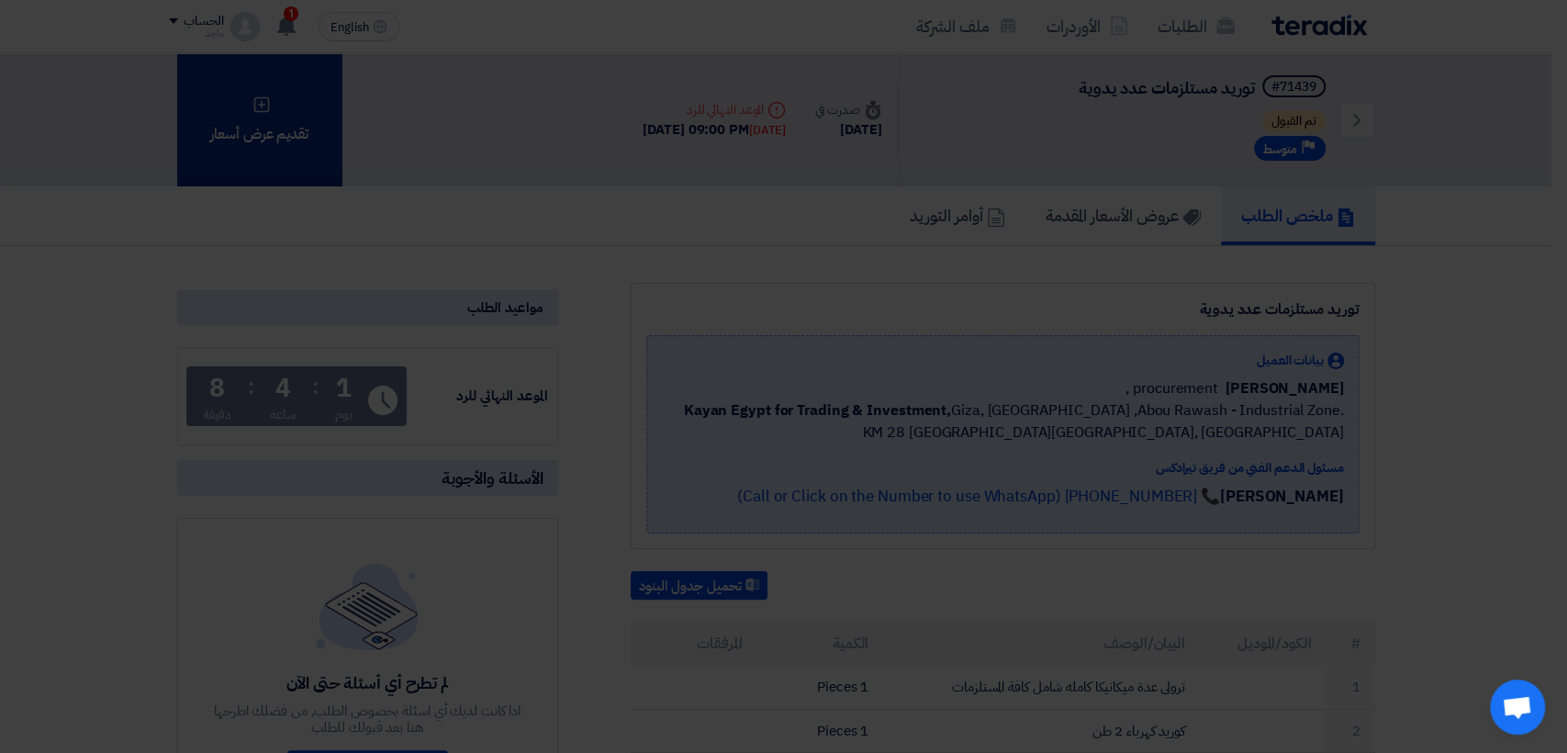
click at [287, 121] on div "أبدأ في تقديم عرض أسعار جديد تقديم عرض أسعار جديد من البداية" at bounding box center [784, 182] width 1010 height 264
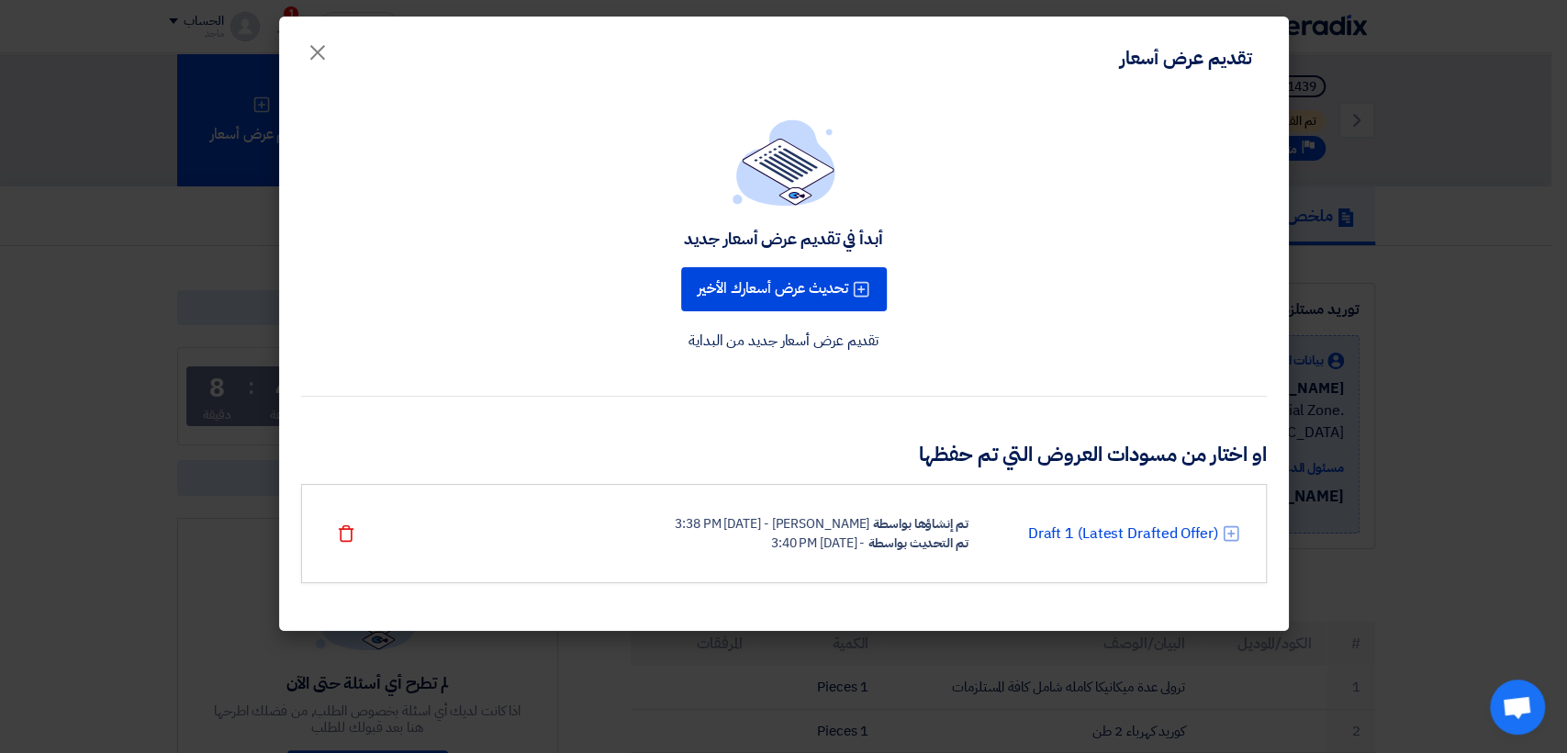
click at [1158, 60] on div "تقديم عرض أسعار" at bounding box center [1186, 58] width 132 height 28
click at [777, 289] on button "تحديث عرض أسعارك الأخير" at bounding box center [784, 289] width 206 height 44
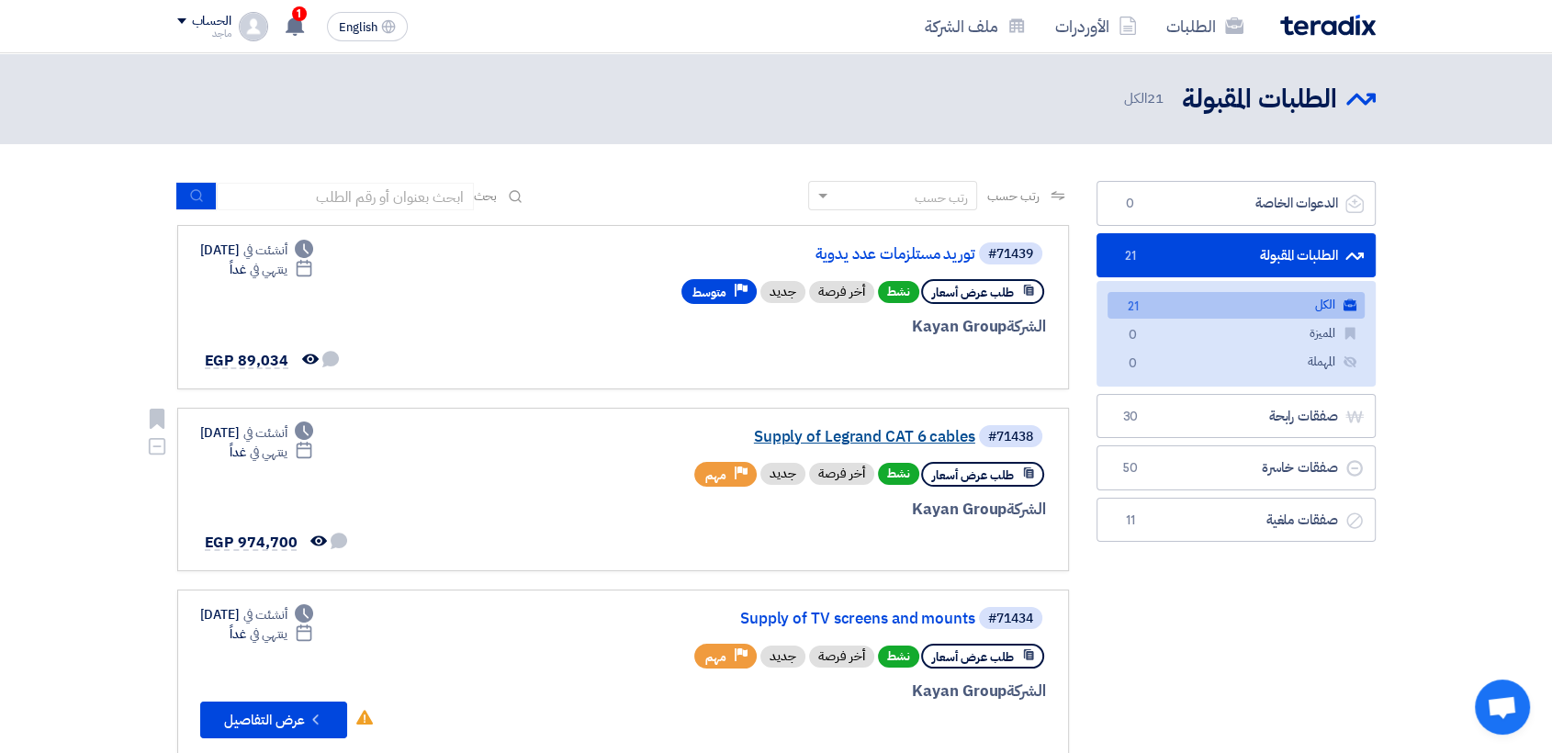
click at [815, 435] on link "Supply of Legrand CAT 6 cables" at bounding box center [791, 437] width 367 height 17
click at [788, 621] on link "Supply of TV screens and mounts" at bounding box center [791, 619] width 367 height 17
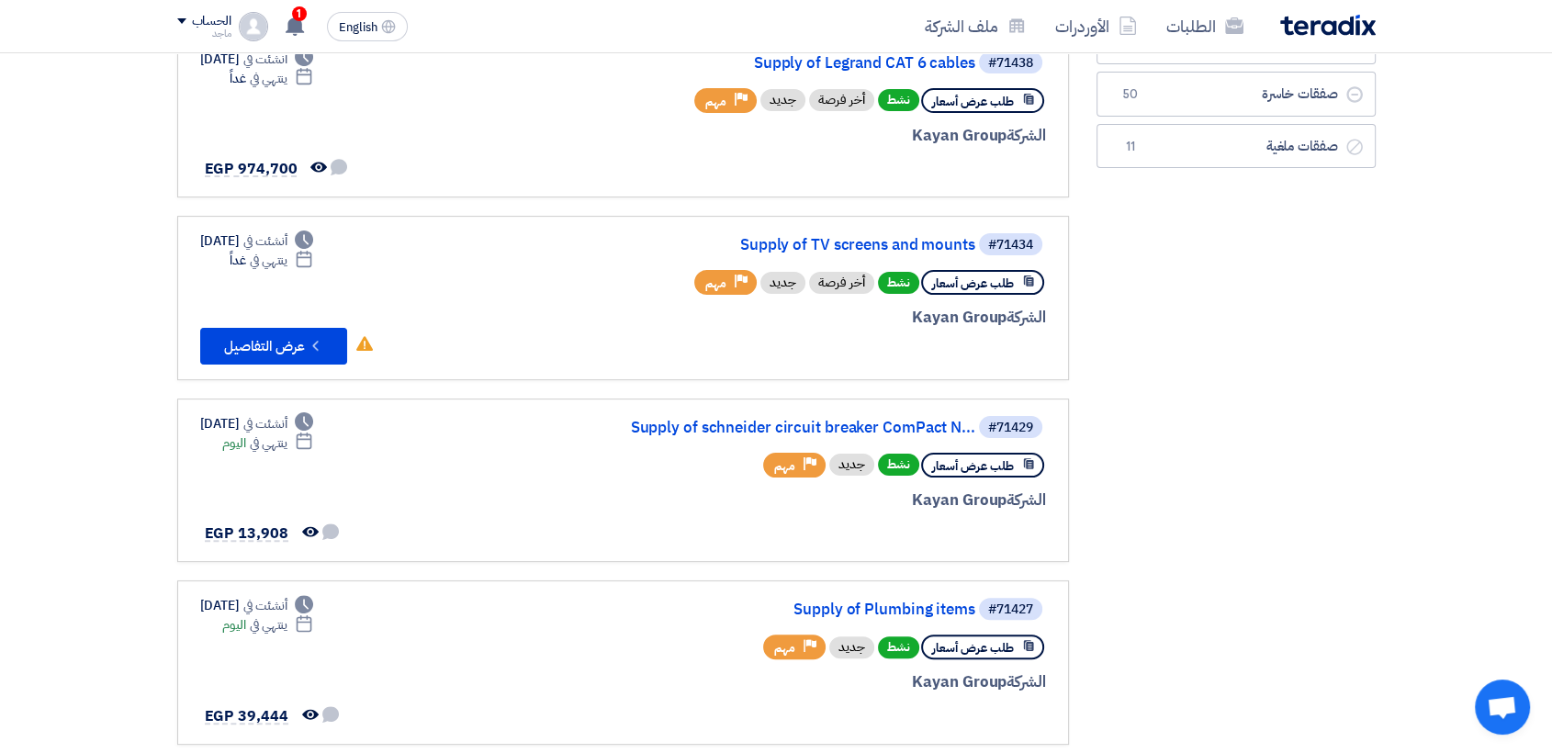
scroll to position [375, 0]
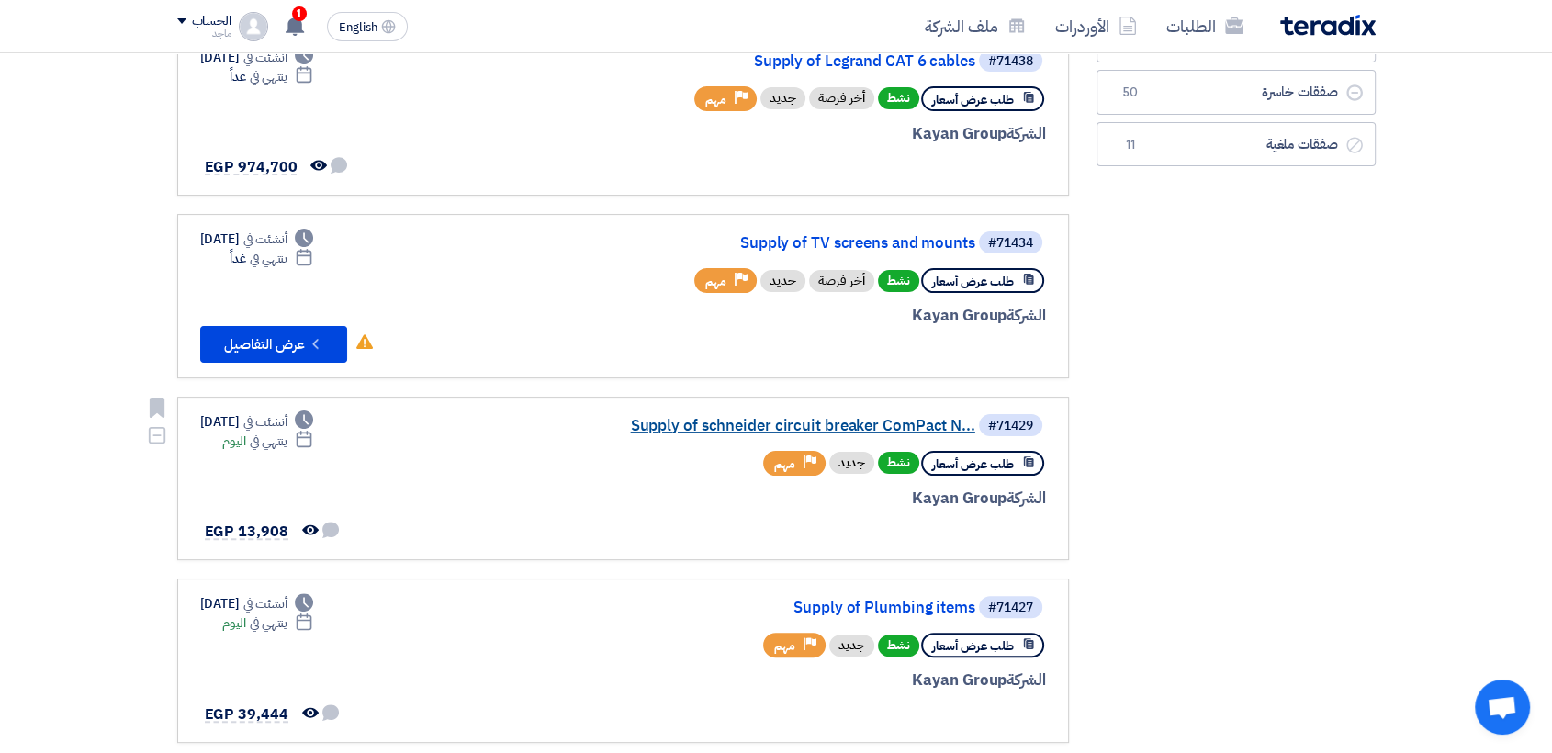
click at [715, 427] on link "Supply of schneider circuit breaker ComPact N..." at bounding box center [791, 426] width 367 height 17
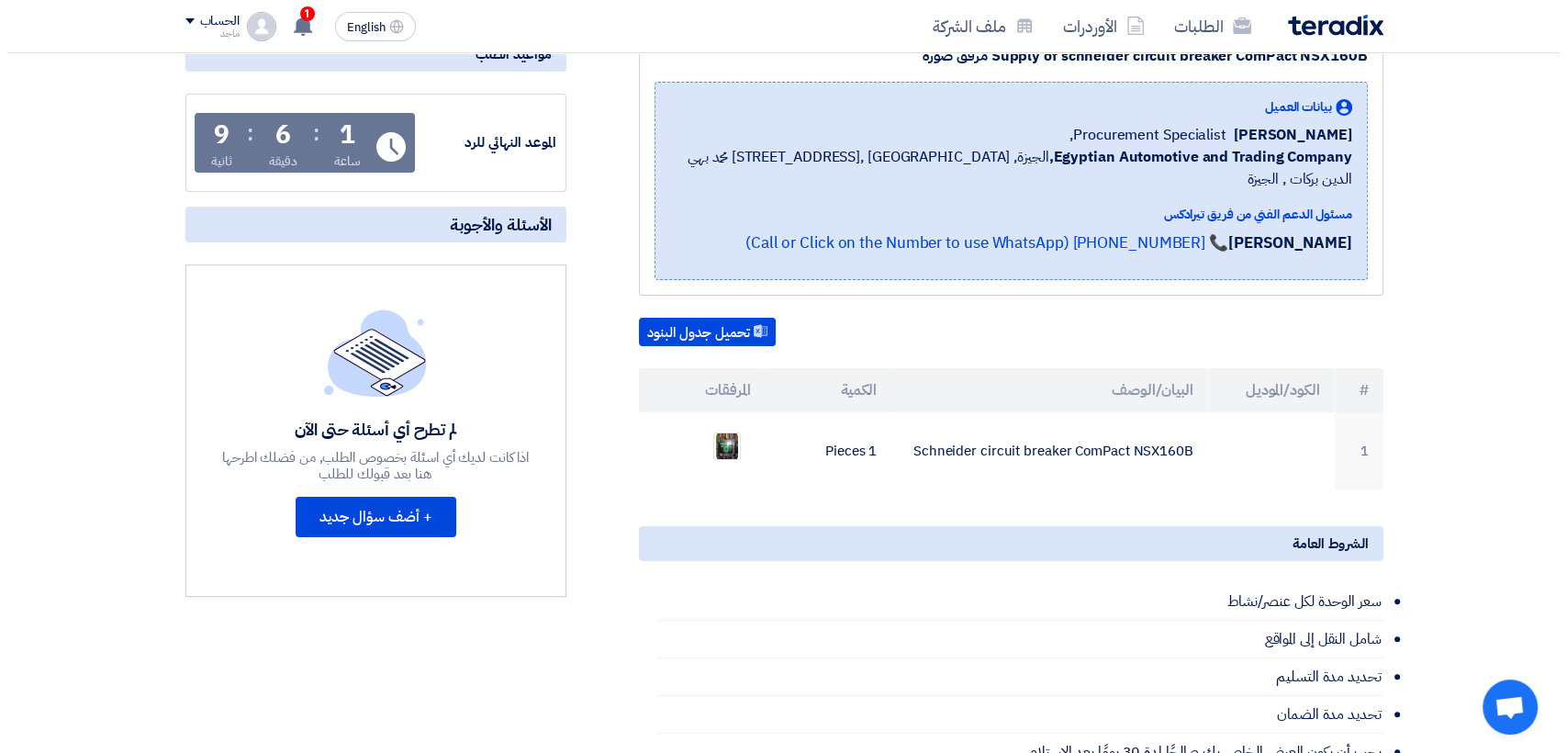
scroll to position [279, 0]
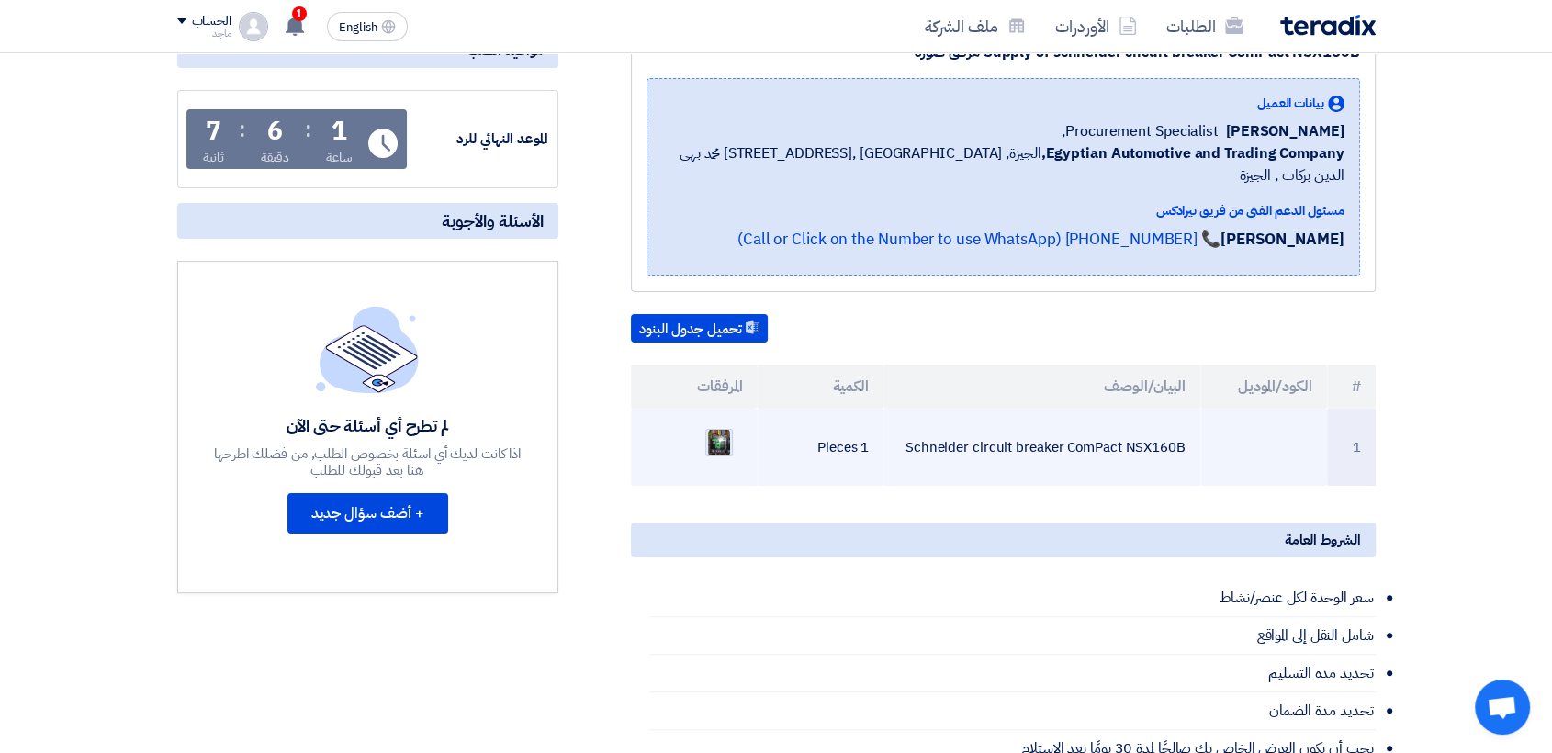
click at [715, 426] on img at bounding box center [719, 442] width 26 height 33
